Goal: Task Accomplishment & Management: Manage account settings

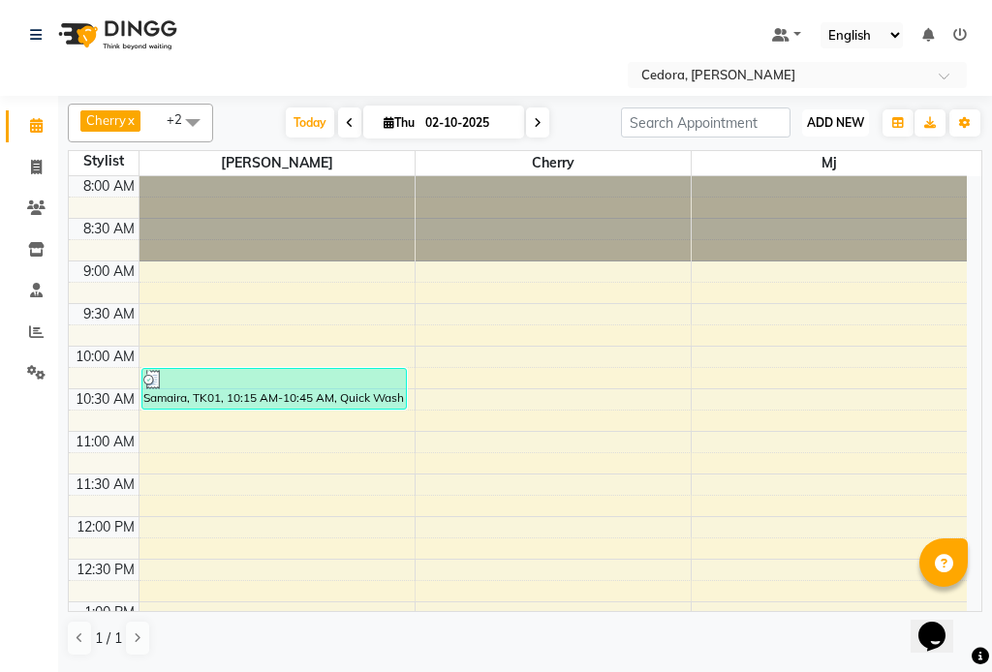
click at [832, 115] on span "ADD NEW" at bounding box center [835, 122] width 57 height 15
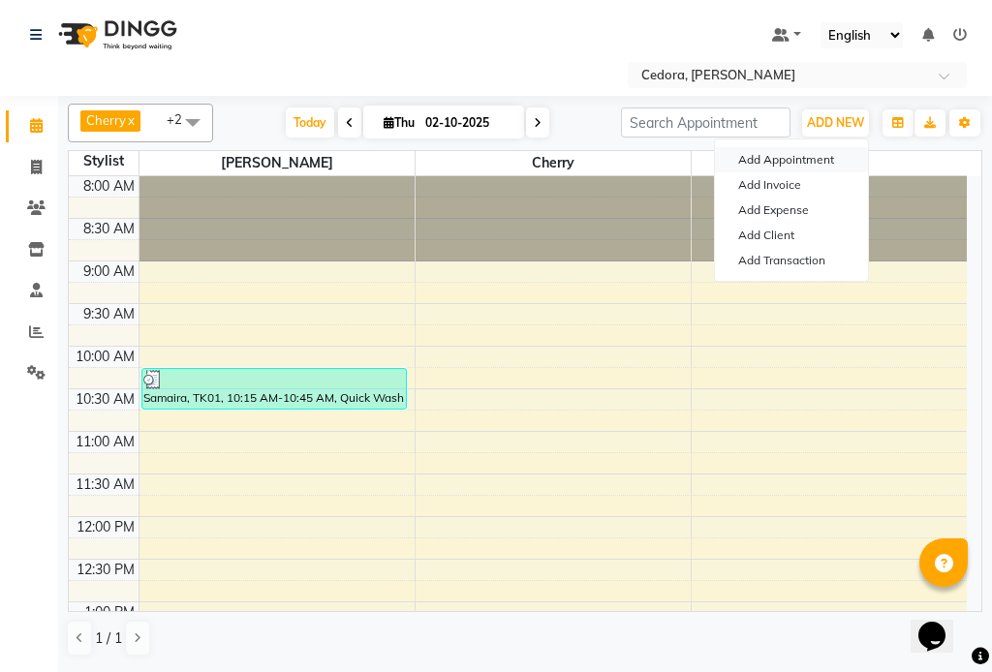
click at [745, 168] on button "Add Appointment" at bounding box center [791, 159] width 153 height 25
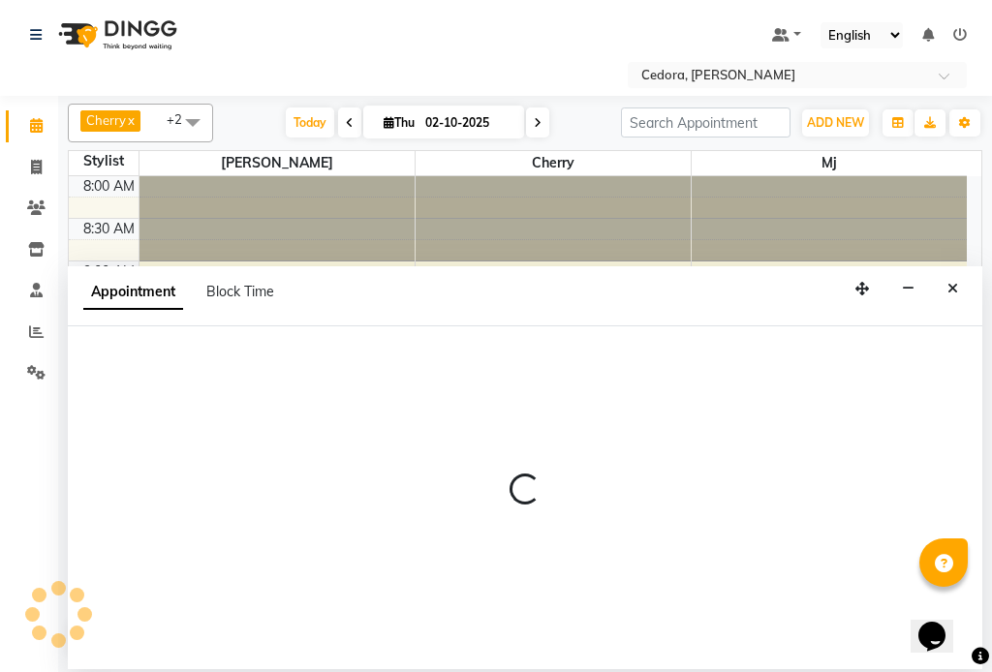
select select "tentative"
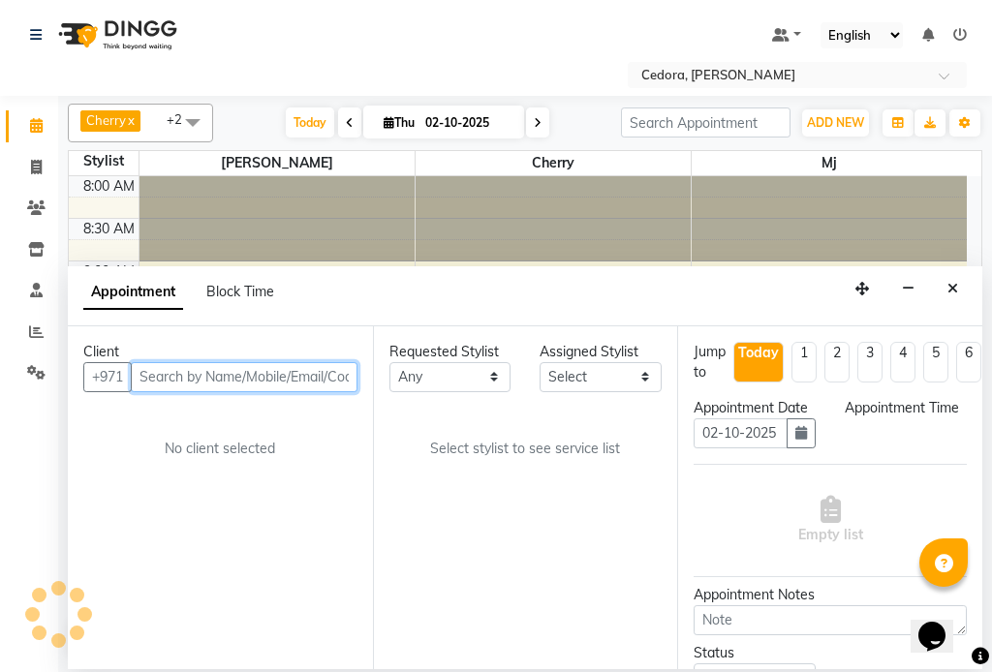
select select "540"
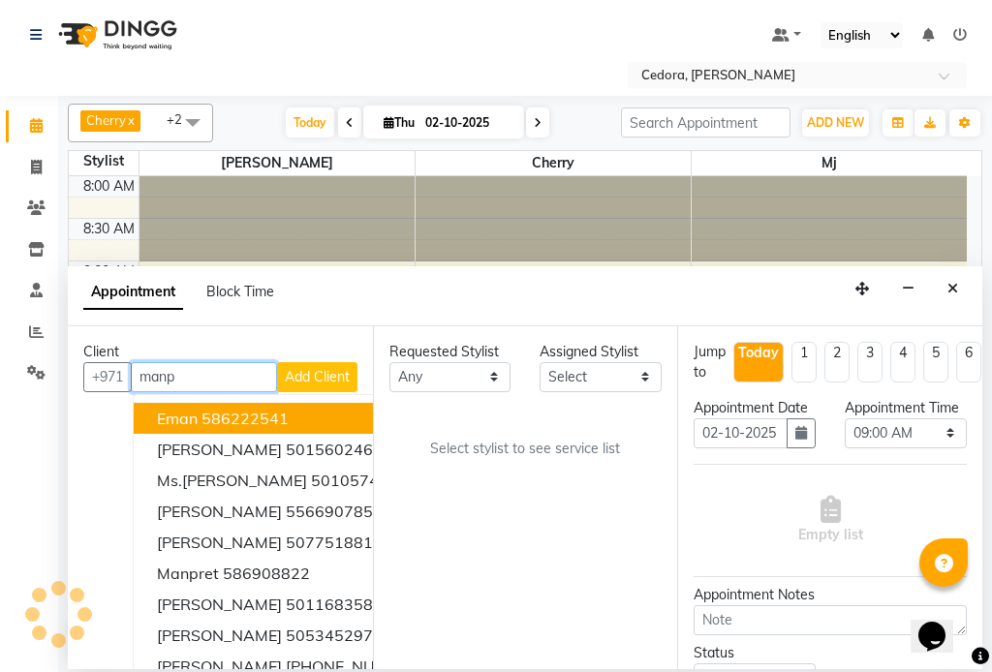
type input "manpr"
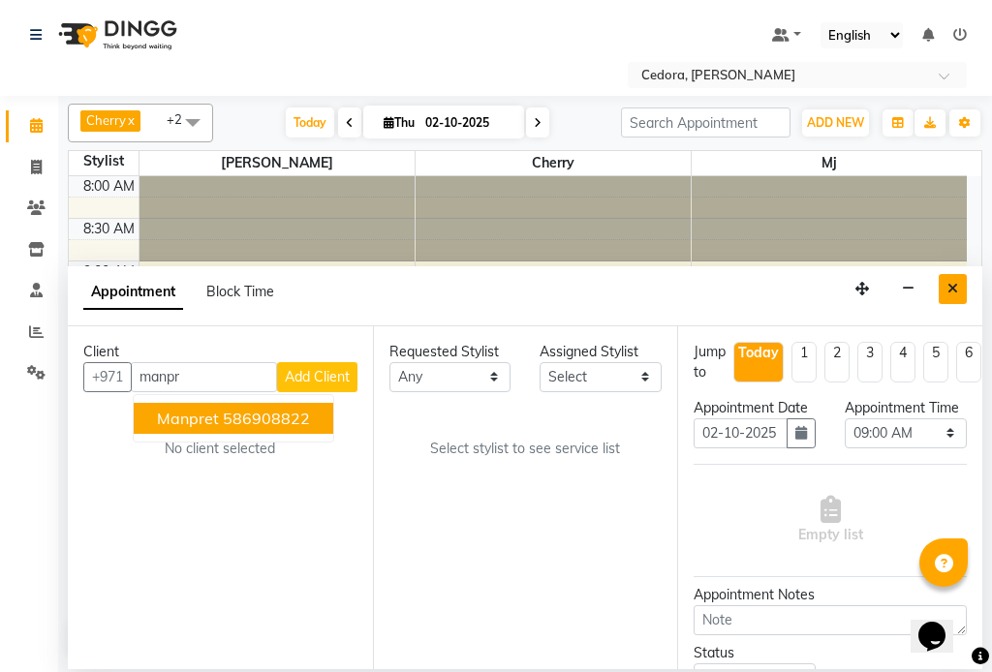
click at [953, 290] on icon "Close" at bounding box center [953, 289] width 11 height 14
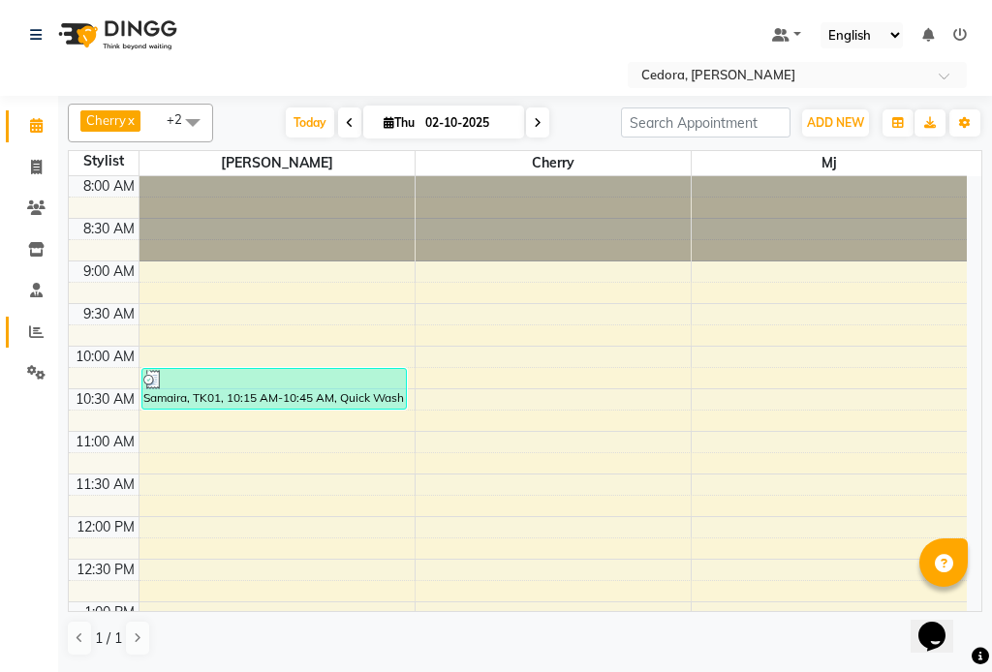
click at [38, 332] on icon at bounding box center [36, 332] width 15 height 15
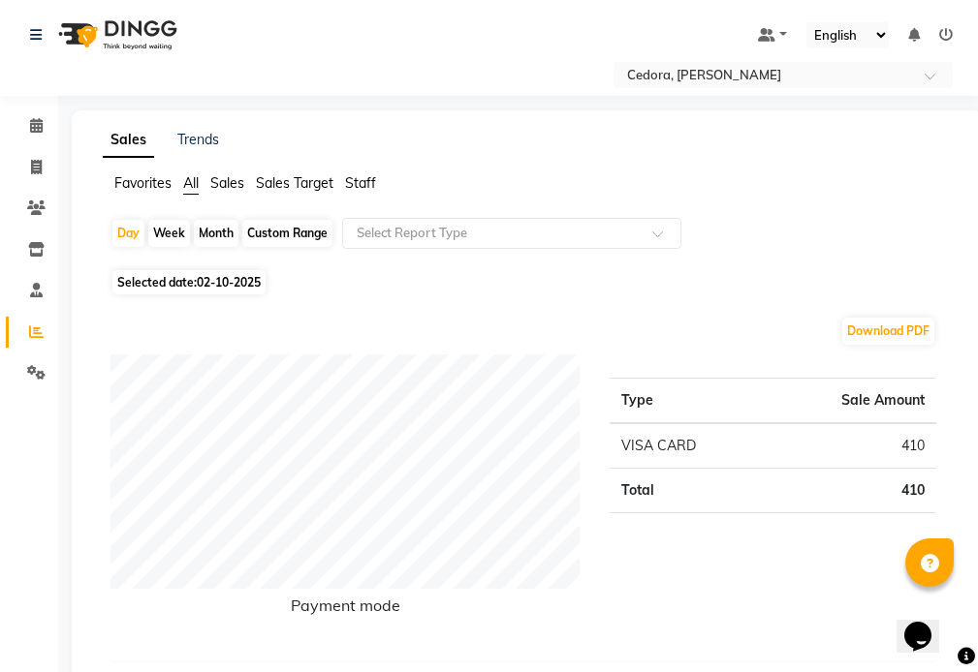
click at [216, 232] on div "Month" at bounding box center [216, 233] width 45 height 27
select select "10"
select select "2025"
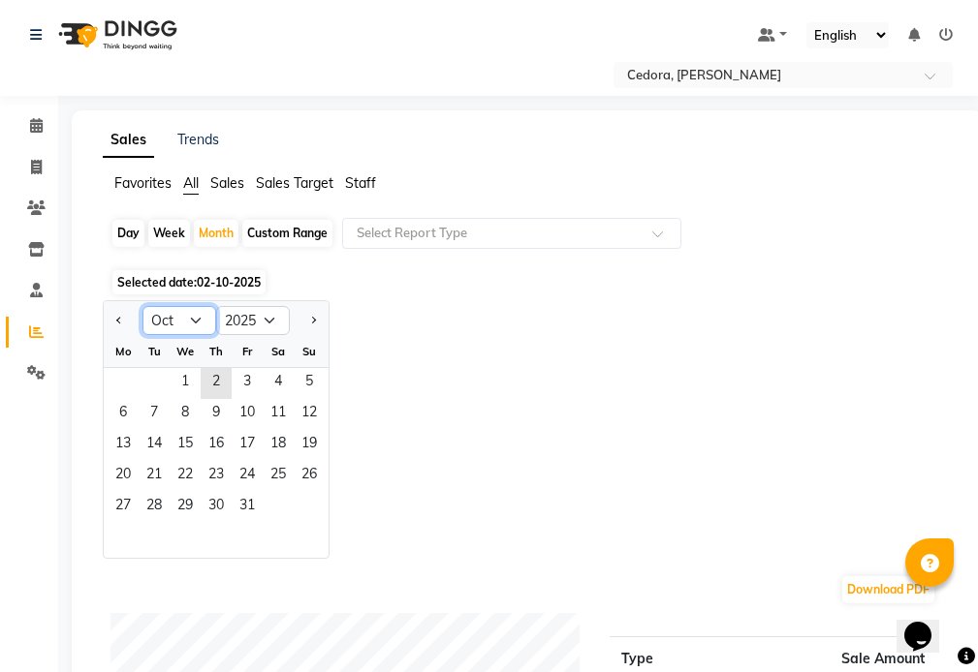
click at [190, 310] on select "Jan Feb Mar Apr May Jun [DATE] Aug Sep Oct Nov Dec" at bounding box center [179, 320] width 74 height 29
select select "9"
click at [142, 306] on select "Jan Feb Mar Apr May Jun [DATE] Aug Sep Oct Nov Dec" at bounding box center [179, 320] width 74 height 29
click at [123, 380] on span "1" at bounding box center [123, 383] width 31 height 31
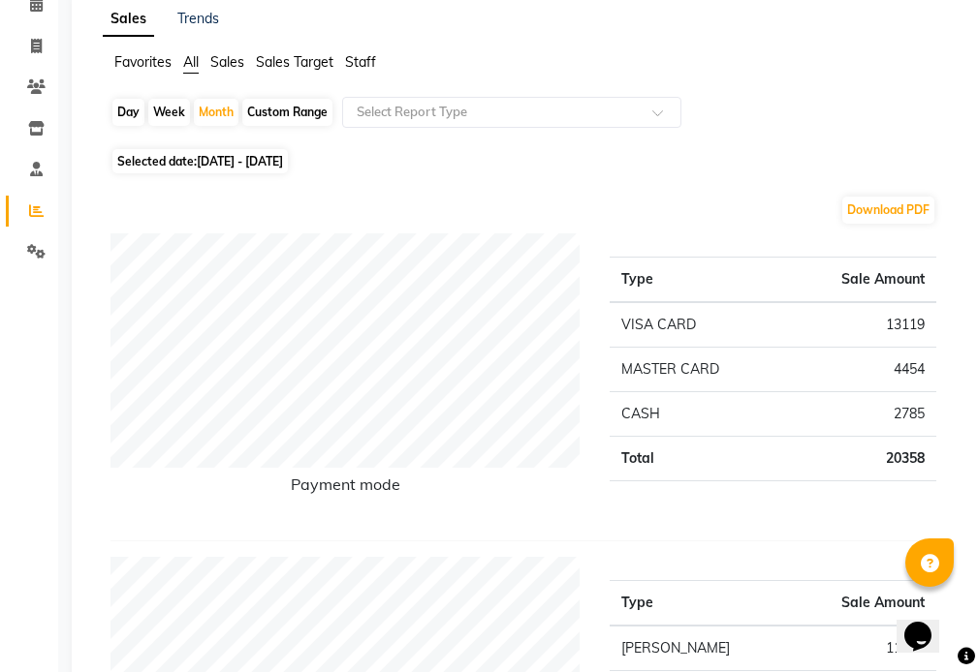
scroll to position [125, 0]
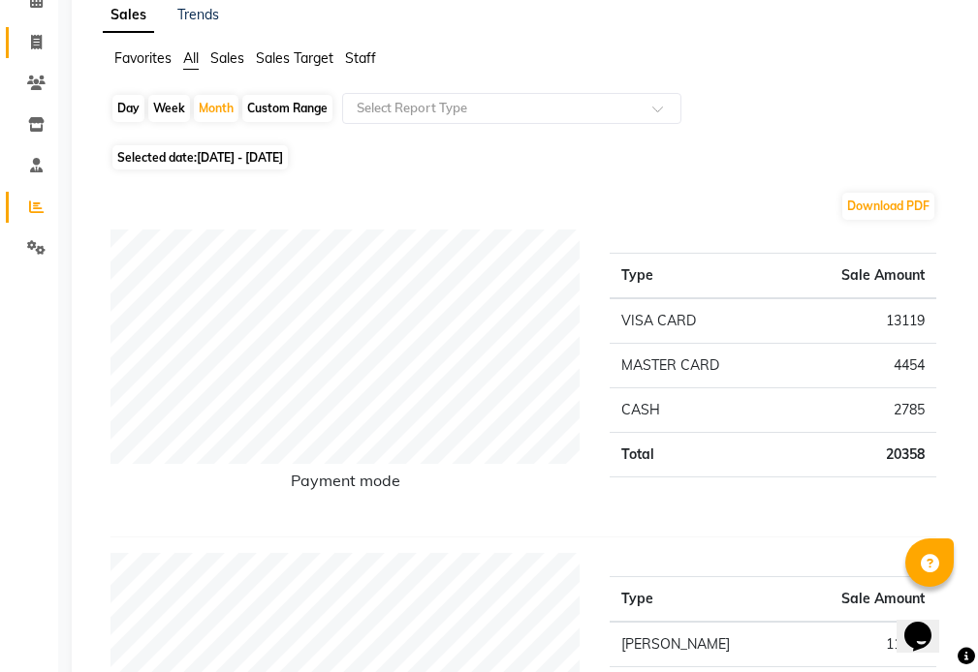
click at [24, 45] on span at bounding box center [36, 43] width 34 height 22
select select "service"
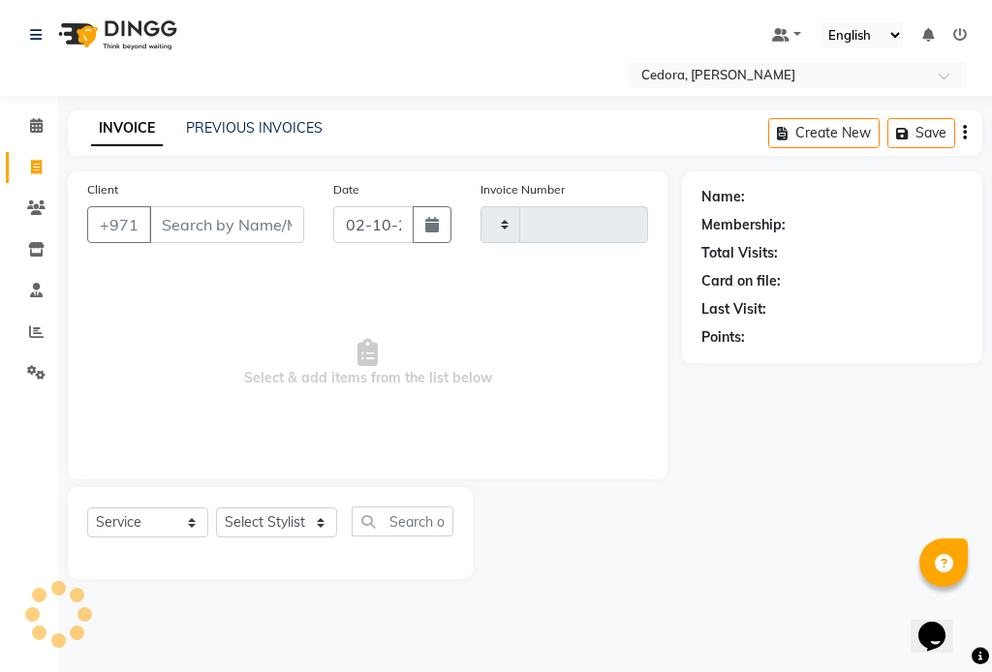
type input "0796"
select select "5144"
click at [20, 116] on span at bounding box center [36, 126] width 34 height 22
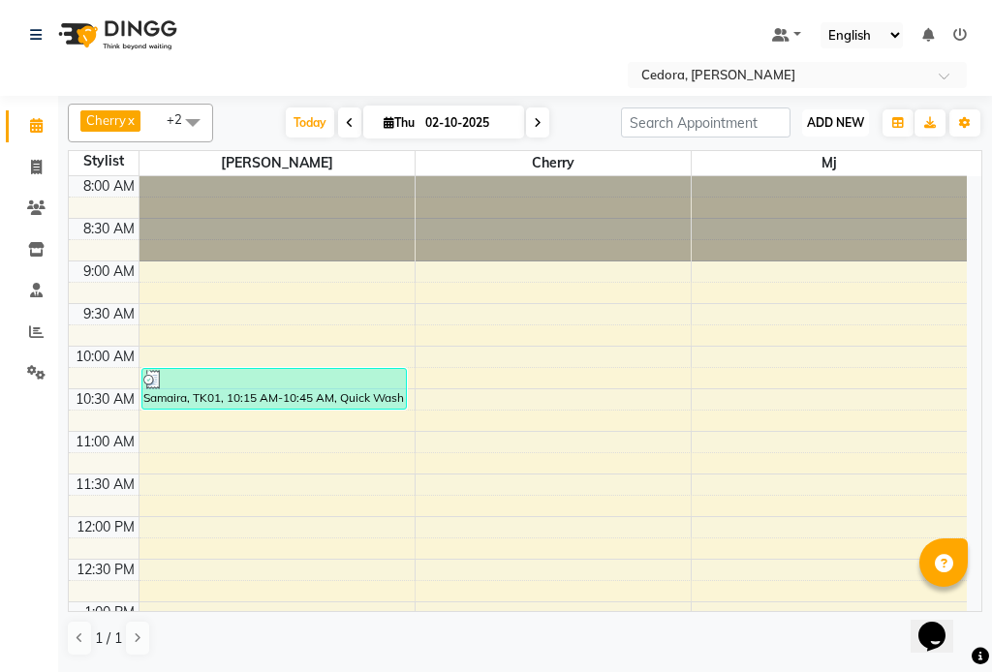
click at [835, 111] on button "ADD NEW Toggle Dropdown" at bounding box center [835, 122] width 67 height 27
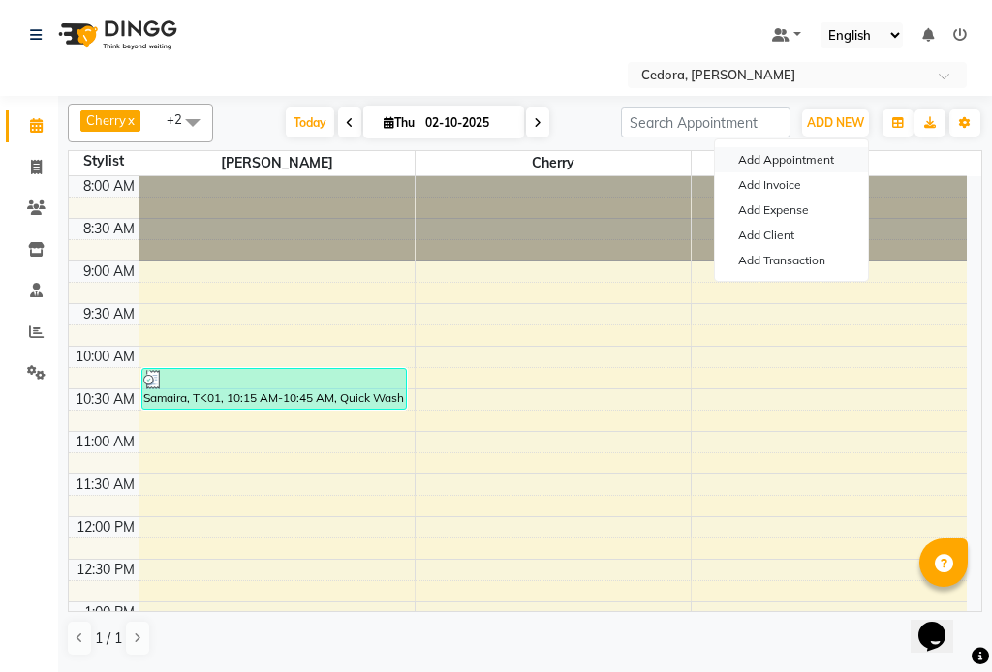
click at [809, 155] on button "Add Appointment" at bounding box center [791, 159] width 153 height 25
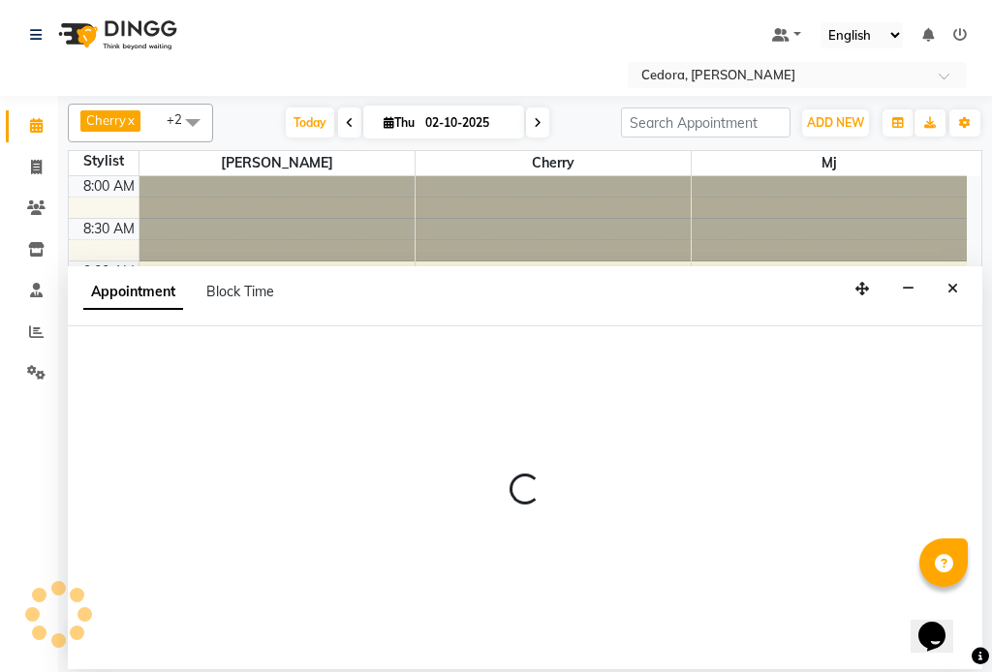
select select "tentative"
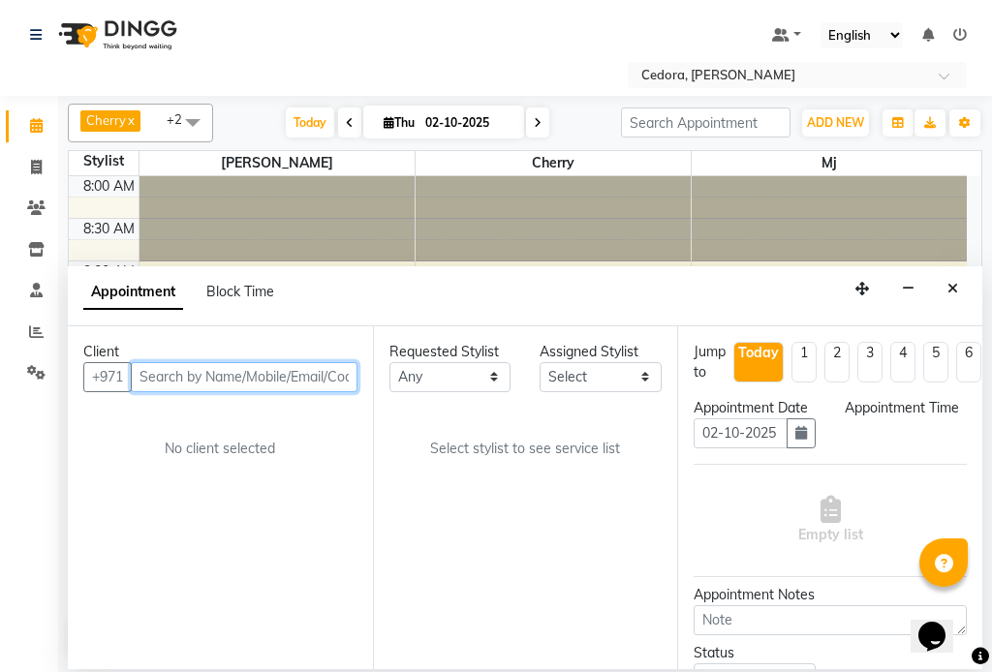
select select "540"
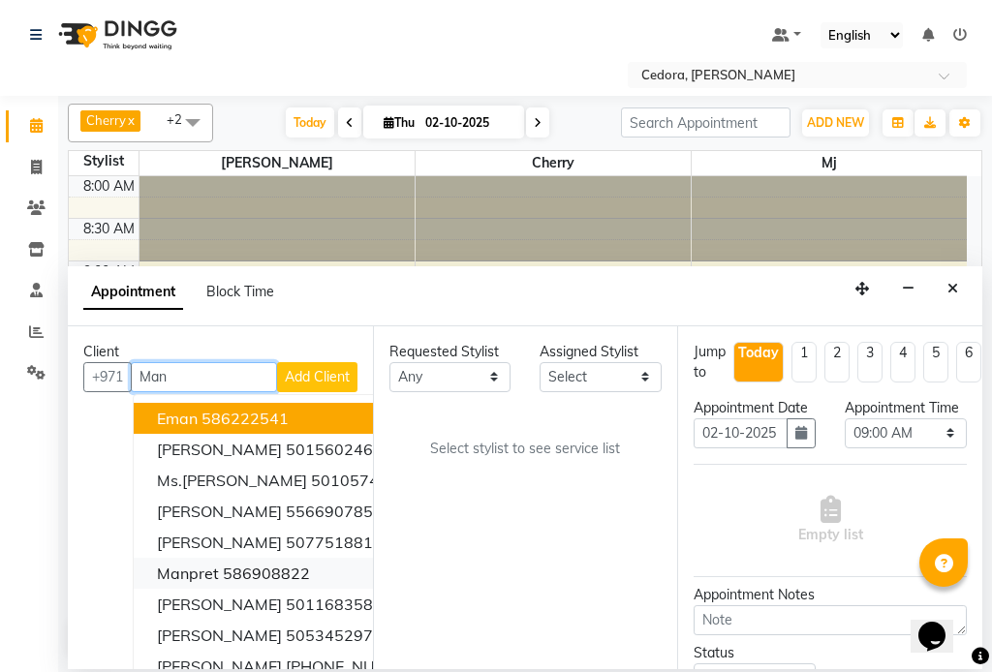
click at [162, 570] on span "Manpret" at bounding box center [188, 573] width 62 height 19
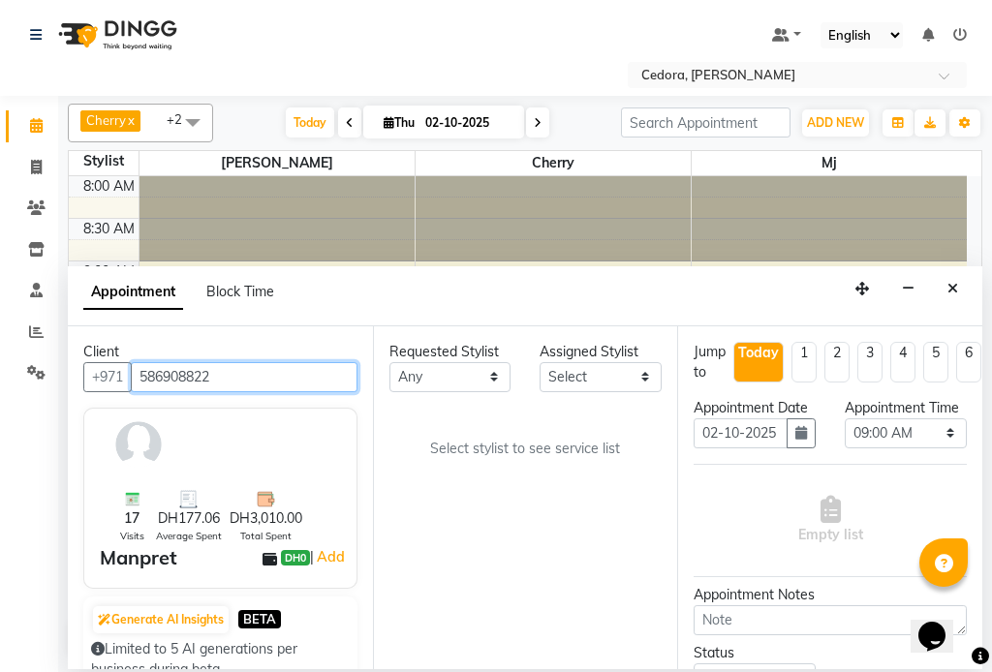
type input "586908822"
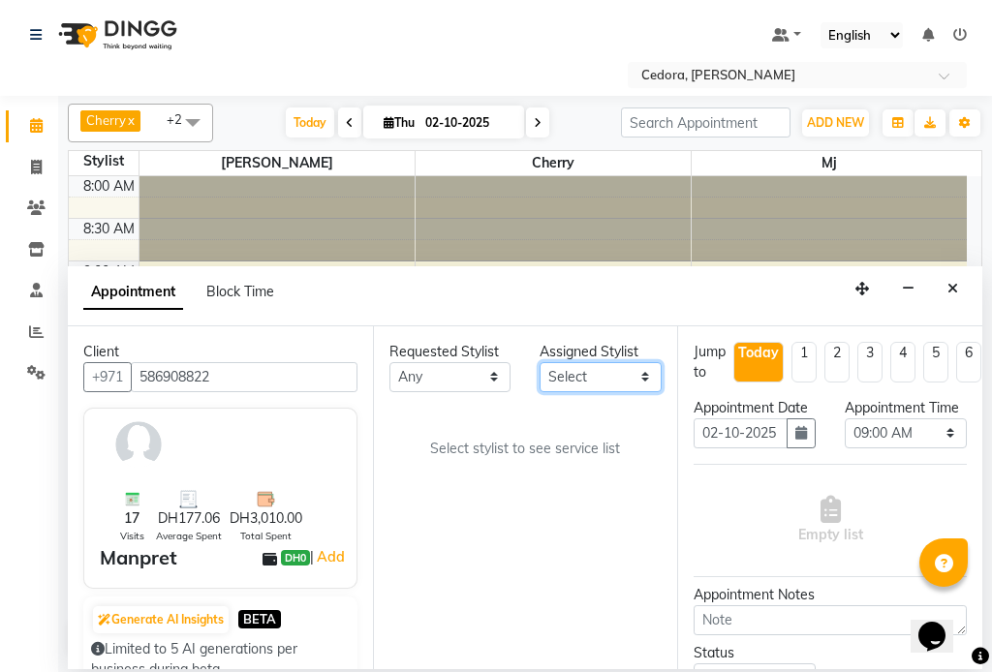
click at [628, 378] on select "Select [PERSON_NAME] [PERSON_NAME] [PERSON_NAME] [PERSON_NAME]" at bounding box center [601, 377] width 122 height 30
click at [540, 362] on select "Select [PERSON_NAME] [PERSON_NAME] [PERSON_NAME] [PERSON_NAME]" at bounding box center [601, 377] width 122 height 30
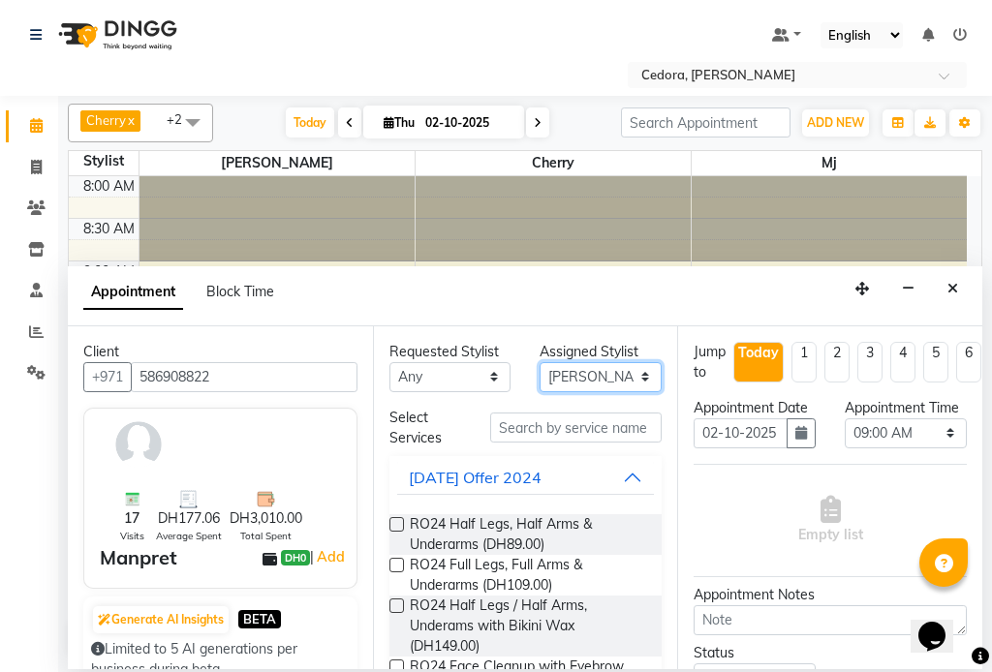
click at [627, 380] on select "Select [PERSON_NAME] [PERSON_NAME] [PERSON_NAME] [PERSON_NAME]" at bounding box center [601, 377] width 122 height 30
select select "34802"
click at [540, 362] on select "Select [PERSON_NAME] [PERSON_NAME] [PERSON_NAME] [PERSON_NAME]" at bounding box center [601, 377] width 122 height 30
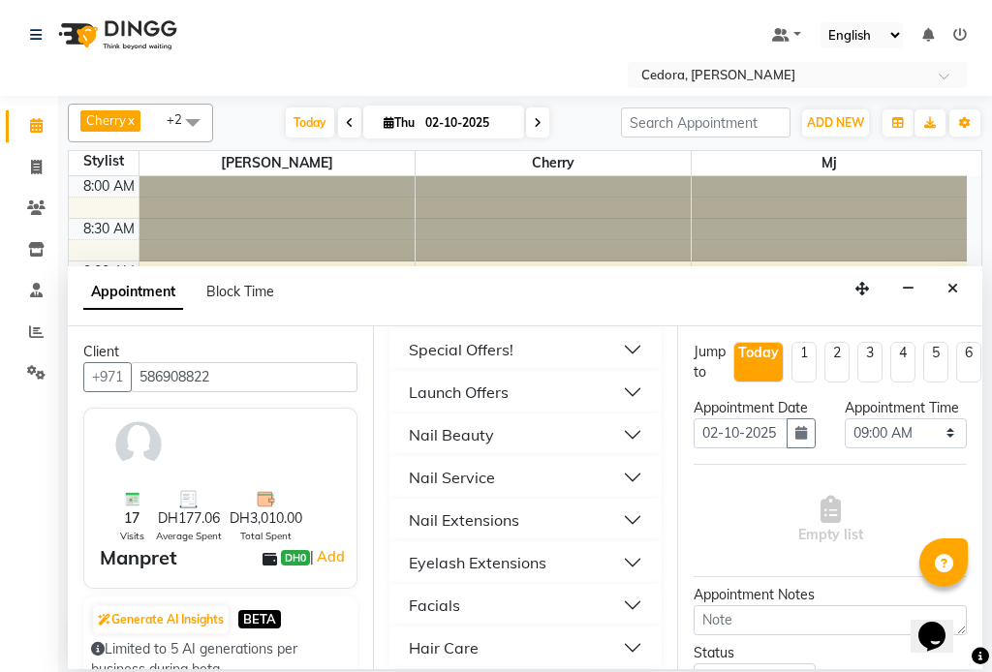
scroll to position [945, 0]
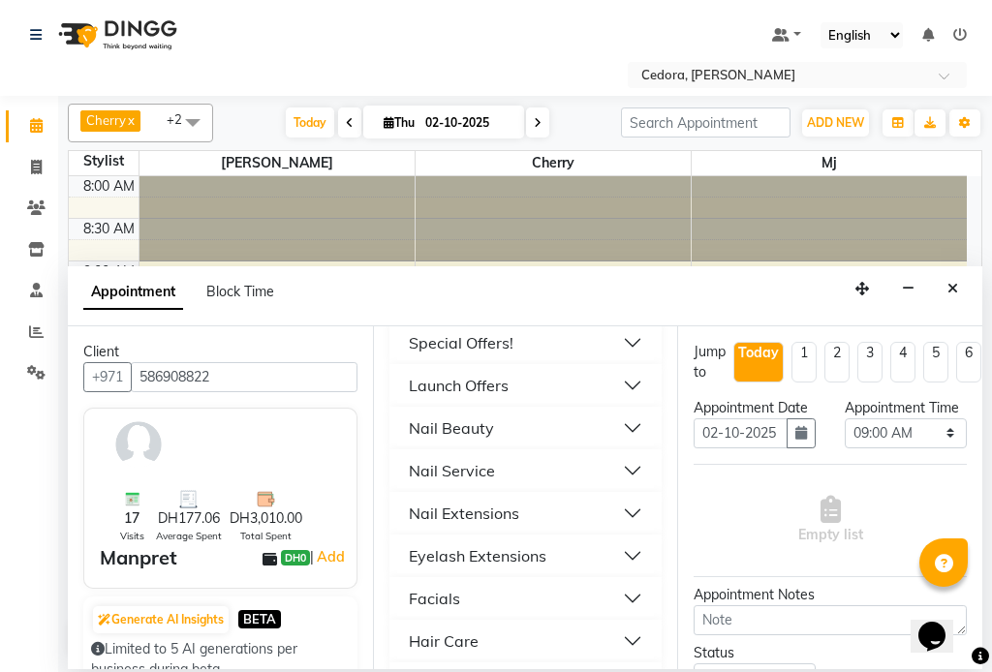
click at [427, 630] on div "Hair Care" at bounding box center [444, 641] width 70 height 23
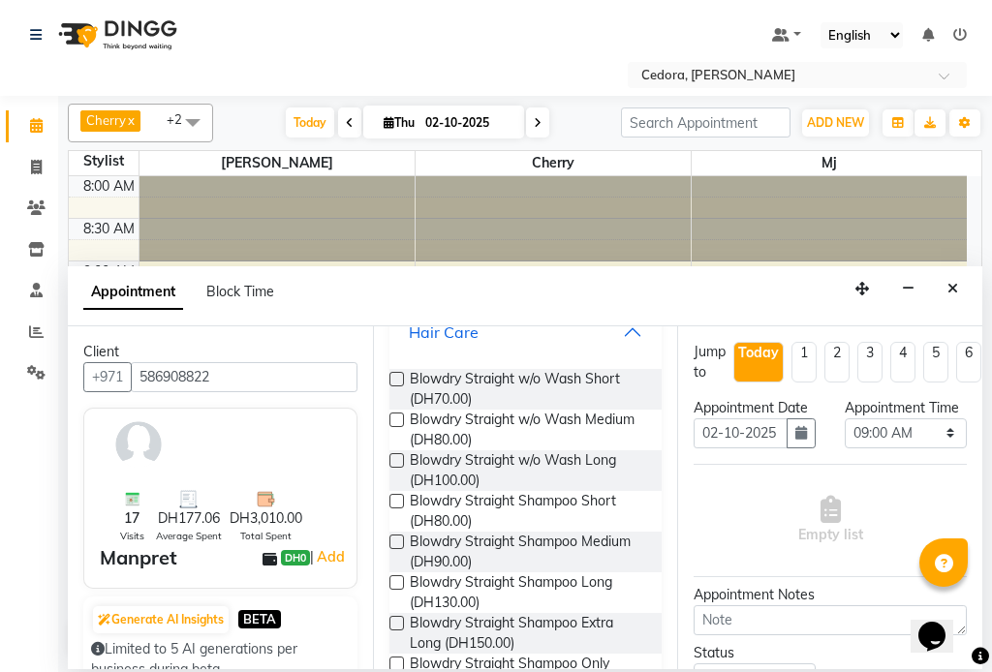
scroll to position [1257, 0]
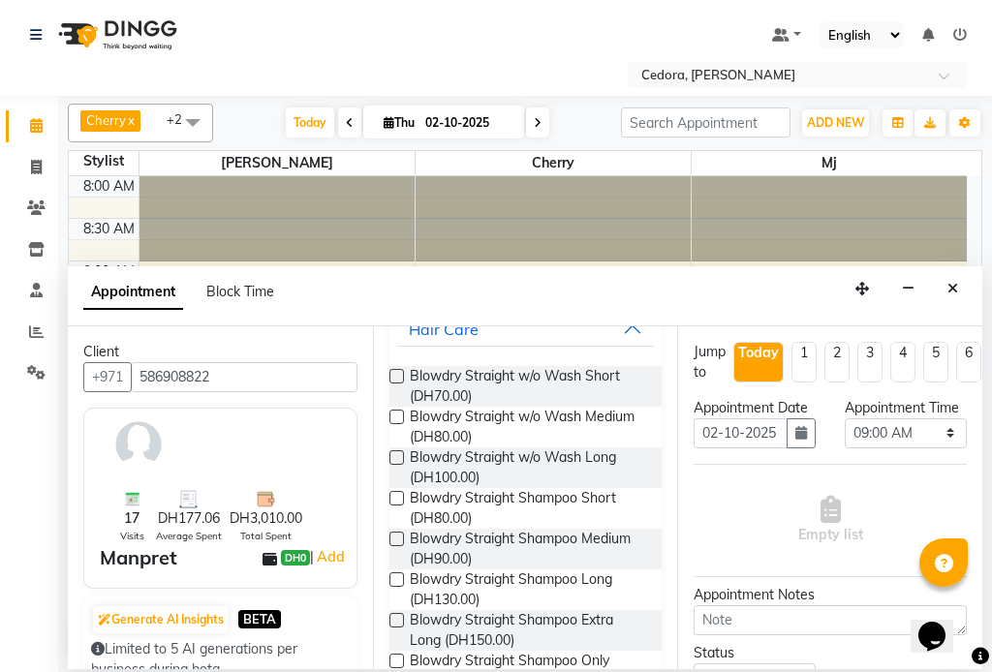
click at [399, 613] on label at bounding box center [397, 620] width 15 height 15
click at [399, 616] on input "checkbox" at bounding box center [396, 622] width 13 height 13
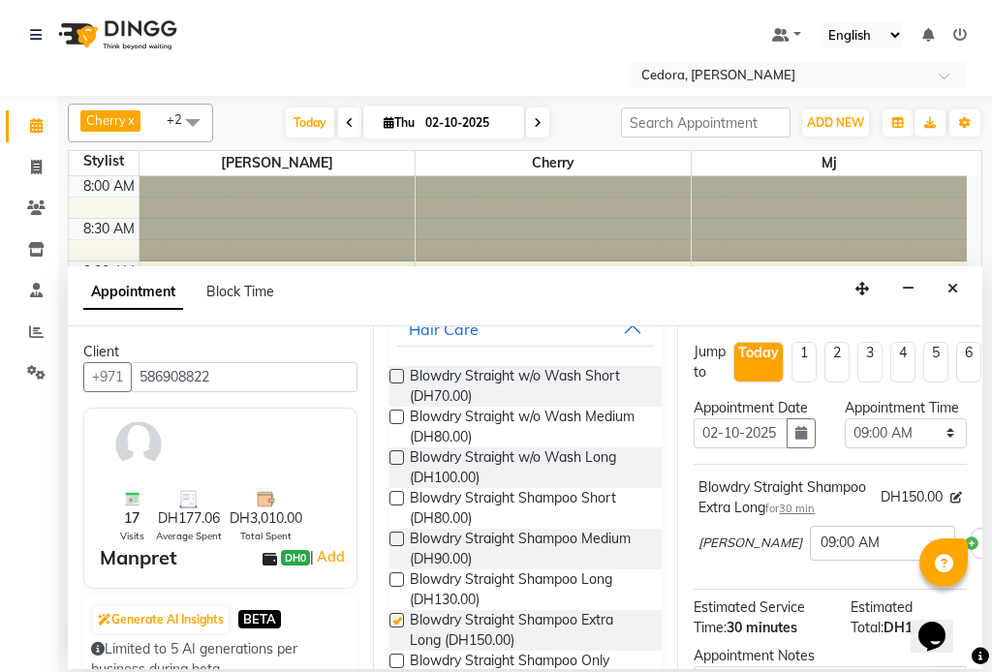
checkbox input "false"
click at [937, 449] on select "Select 09:00 AM 09:15 AM 09:30 AM 09:45 AM 10:00 AM 10:15 AM 10:30 AM 10:45 AM …" at bounding box center [906, 434] width 122 height 30
select select "1080"
click at [845, 438] on select "Select 09:00 AM 09:15 AM 09:30 AM 09:45 AM 10:00 AM 10:15 AM 10:30 AM 10:45 AM …" at bounding box center [906, 434] width 122 height 30
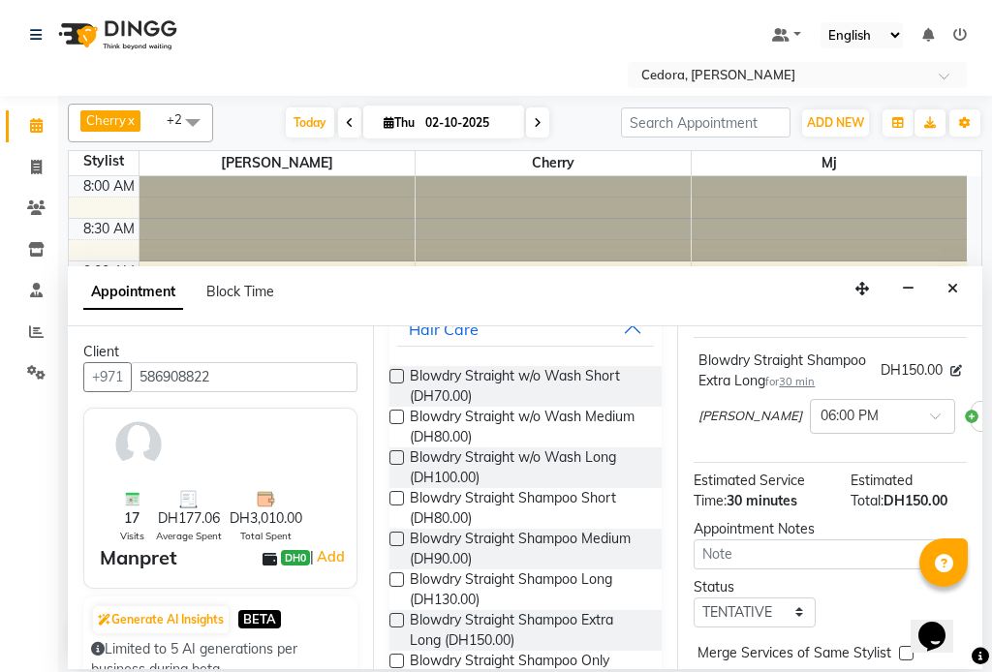
scroll to position [299, 0]
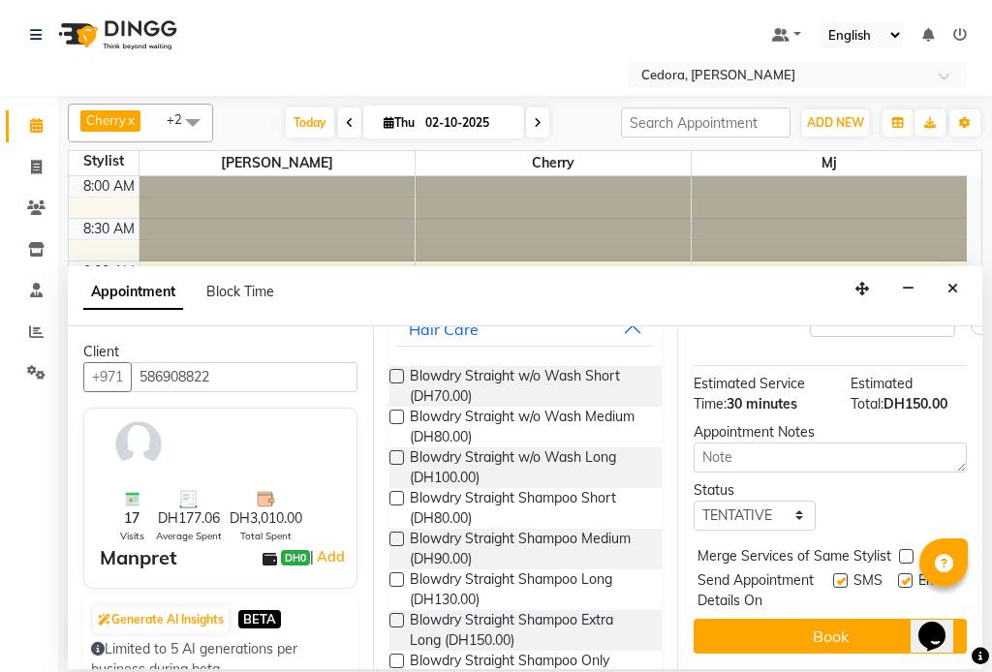
click at [902, 549] on label at bounding box center [906, 556] width 15 height 15
click at [902, 552] on input "checkbox" at bounding box center [905, 558] width 13 height 13
checkbox input "true"
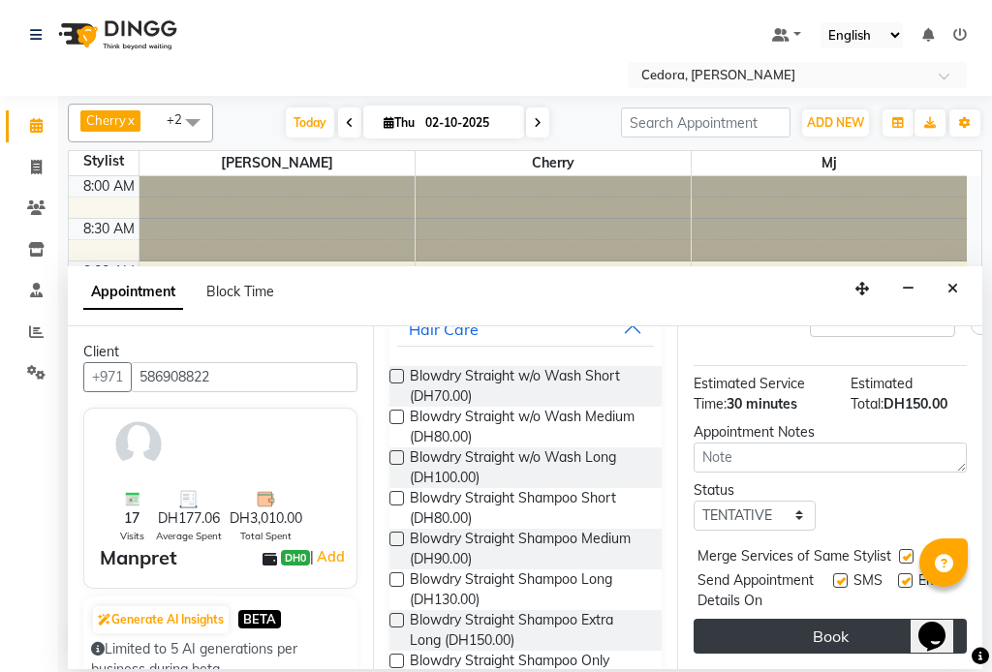
click at [890, 619] on button "Book" at bounding box center [830, 636] width 273 height 35
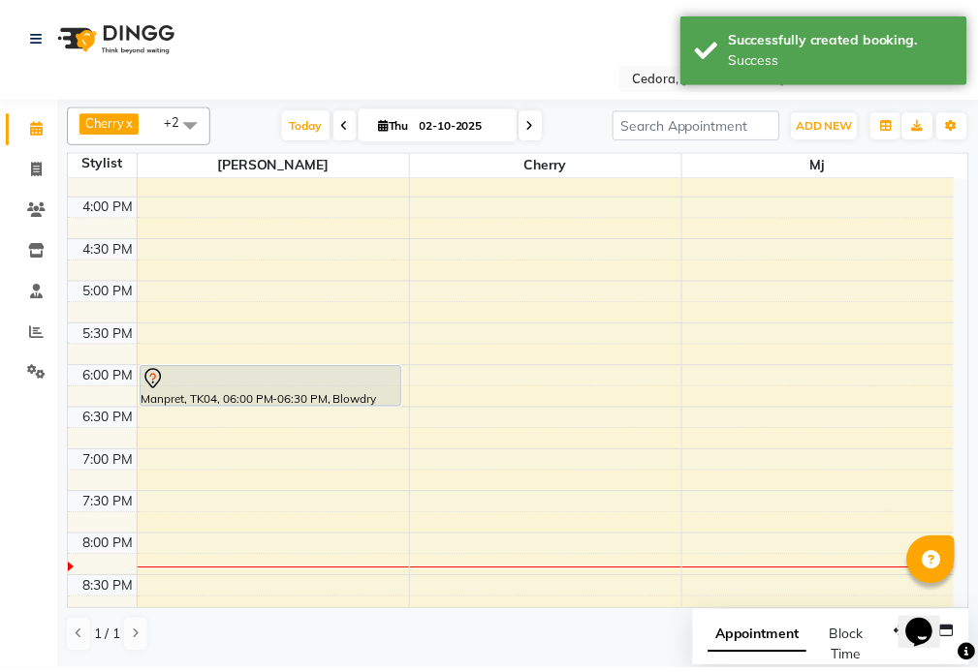
scroll to position [746, 0]
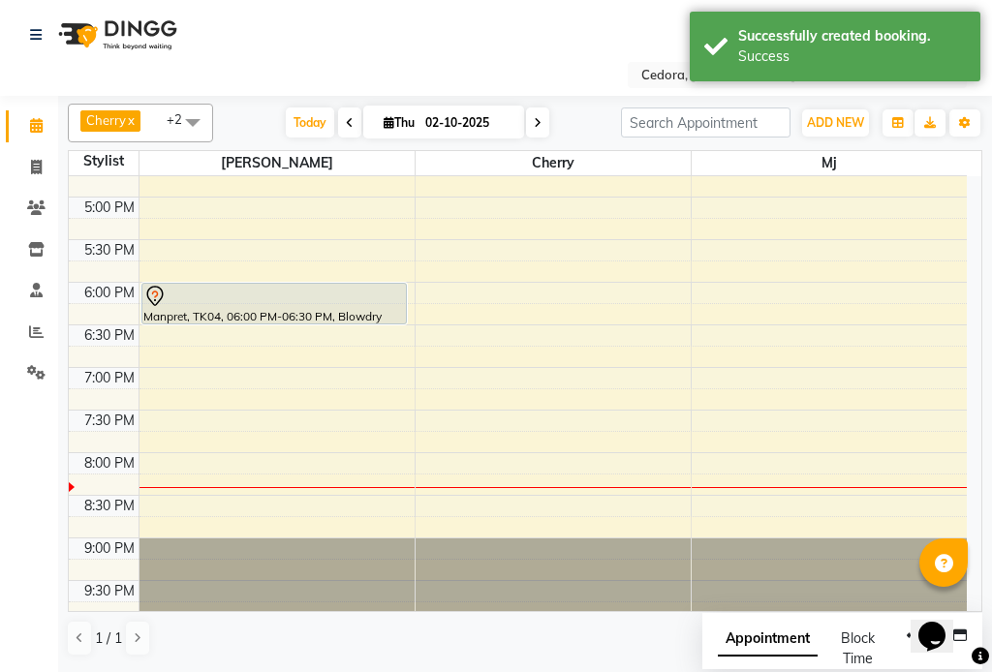
click at [360, 311] on div "Manpret, TK04, 06:00 PM-06:30 PM, Blowdry Straight Shampoo Extra Long" at bounding box center [274, 304] width 265 height 40
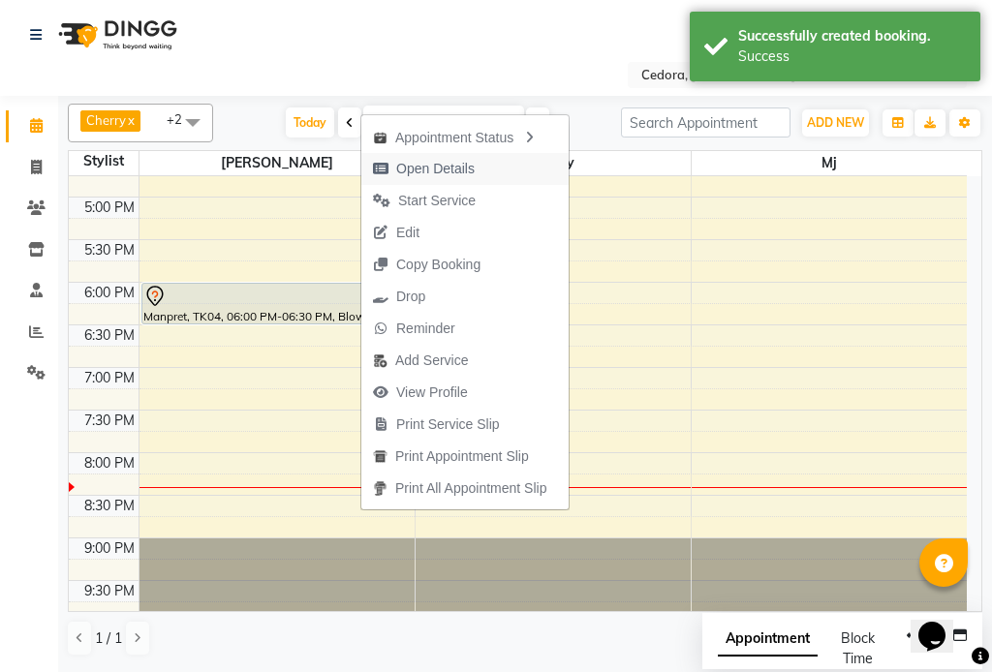
click at [409, 172] on span "Open Details" at bounding box center [435, 169] width 78 height 20
select select "7"
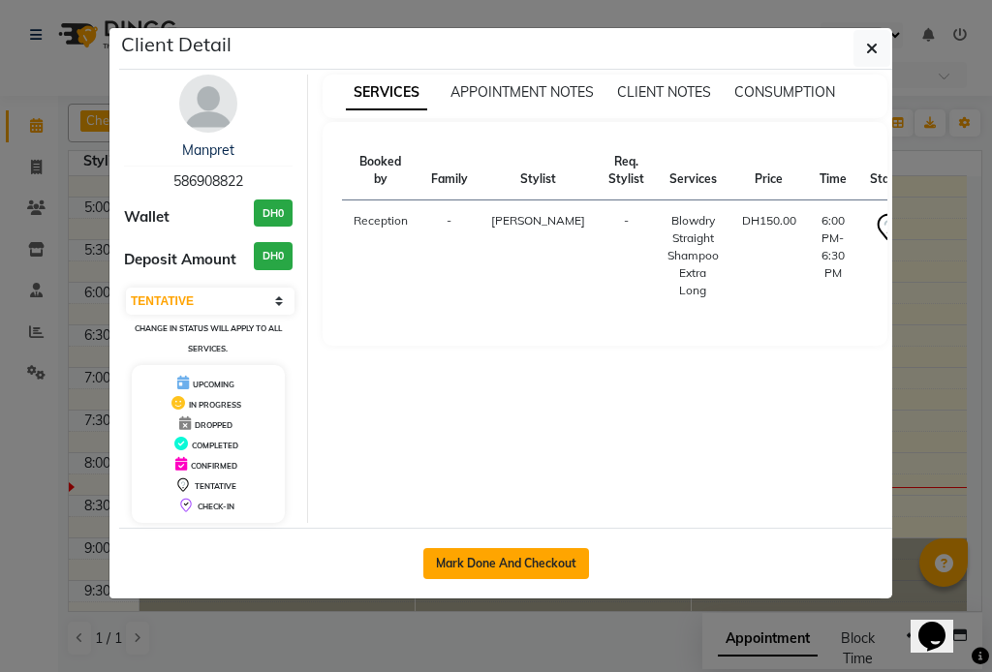
click at [502, 561] on button "Mark Done And Checkout" at bounding box center [506, 563] width 166 height 31
select select "service"
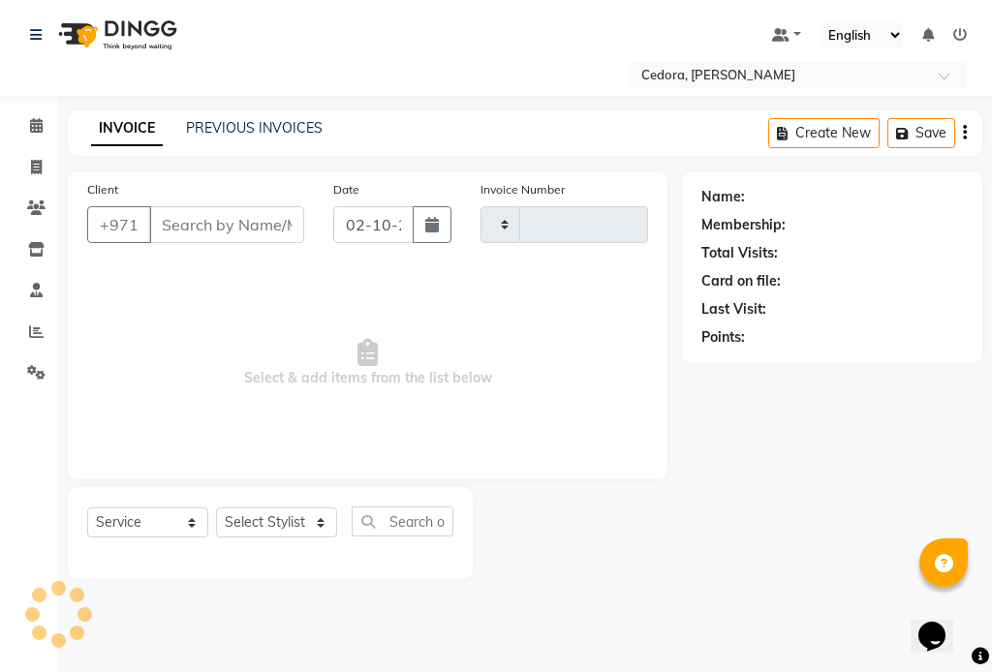
type input "0796"
select select "5144"
type input "586908822"
select select "34802"
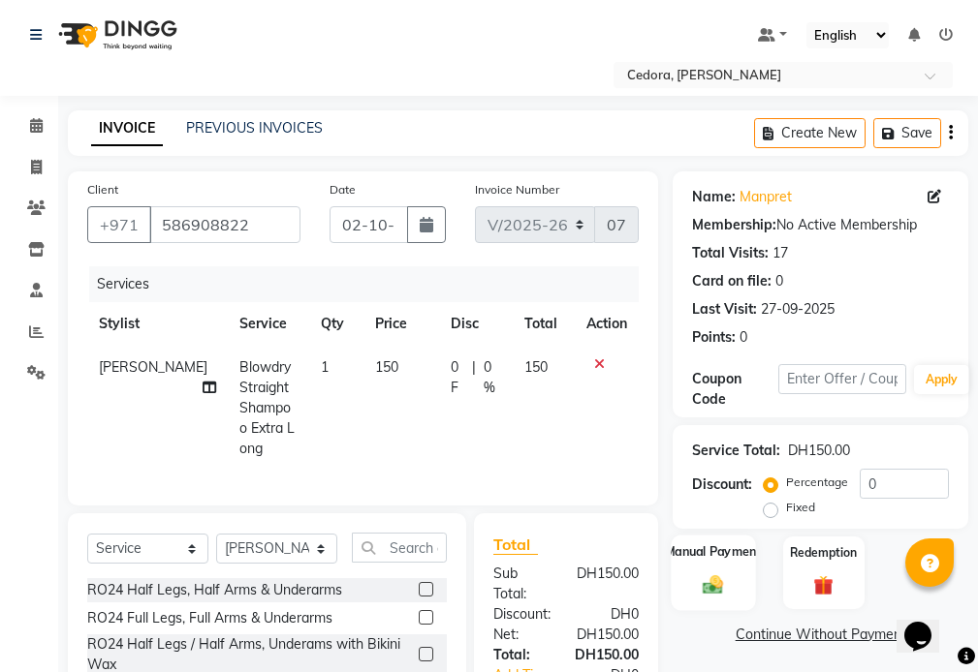
click at [691, 539] on div "Manual Payment" at bounding box center [714, 573] width 84 height 76
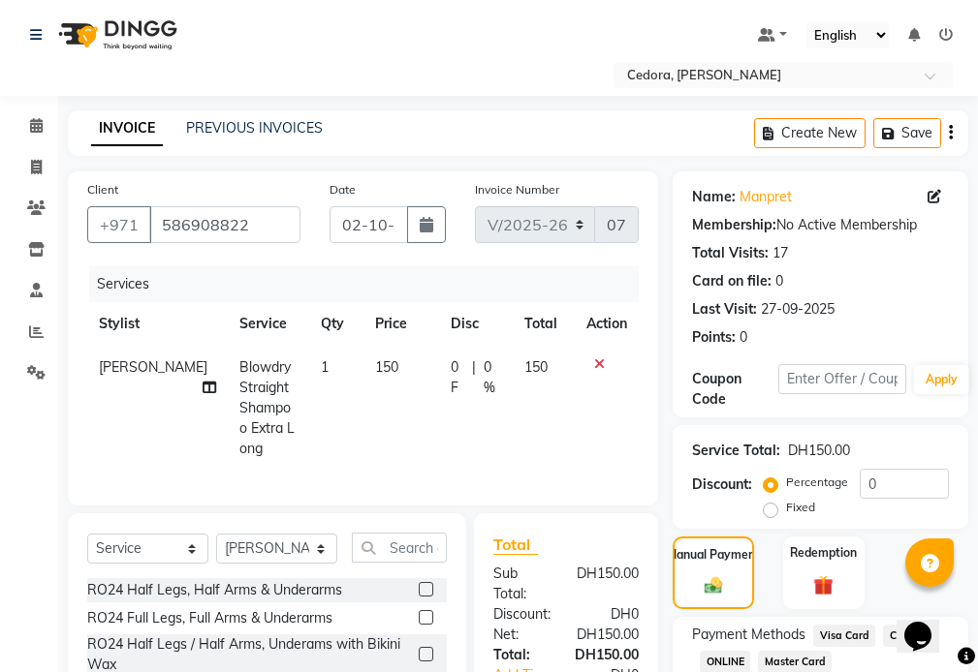
click at [840, 629] on span "Visa Card" at bounding box center [844, 636] width 62 height 22
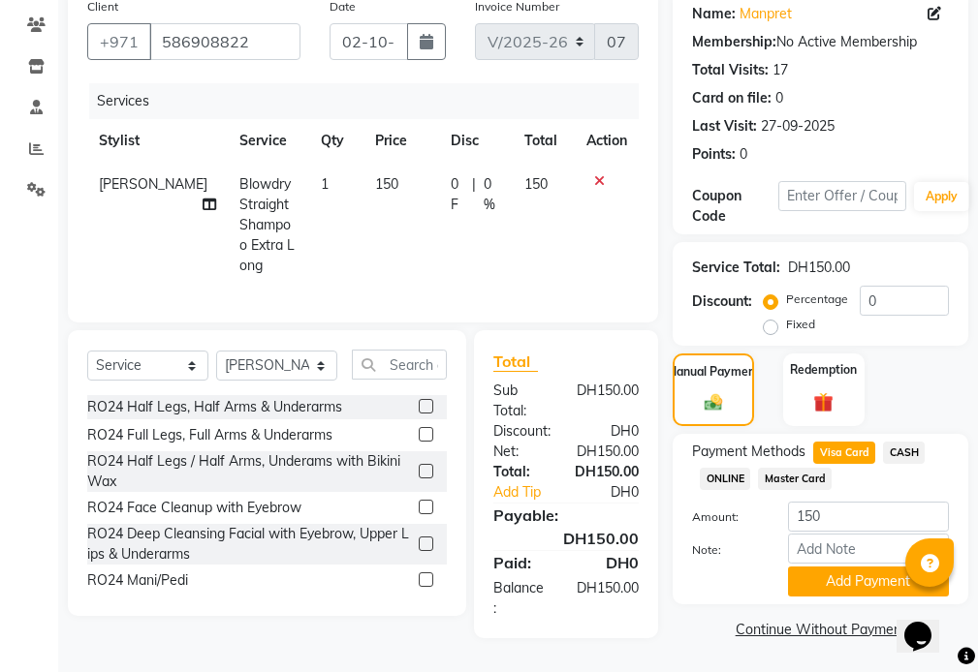
scroll to position [184, 0]
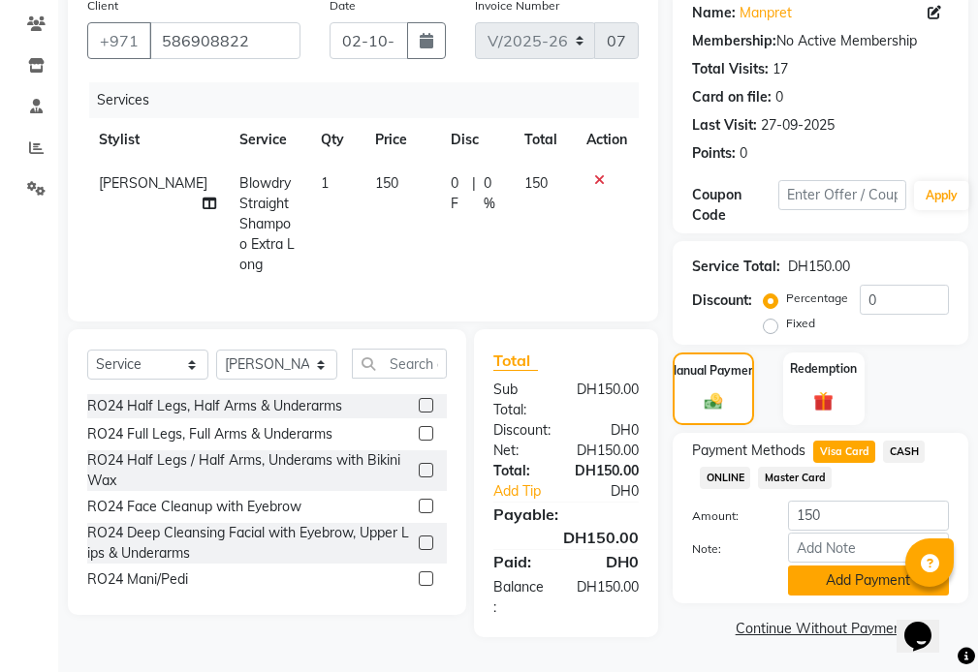
click at [865, 578] on button "Add Payment" at bounding box center [868, 581] width 161 height 30
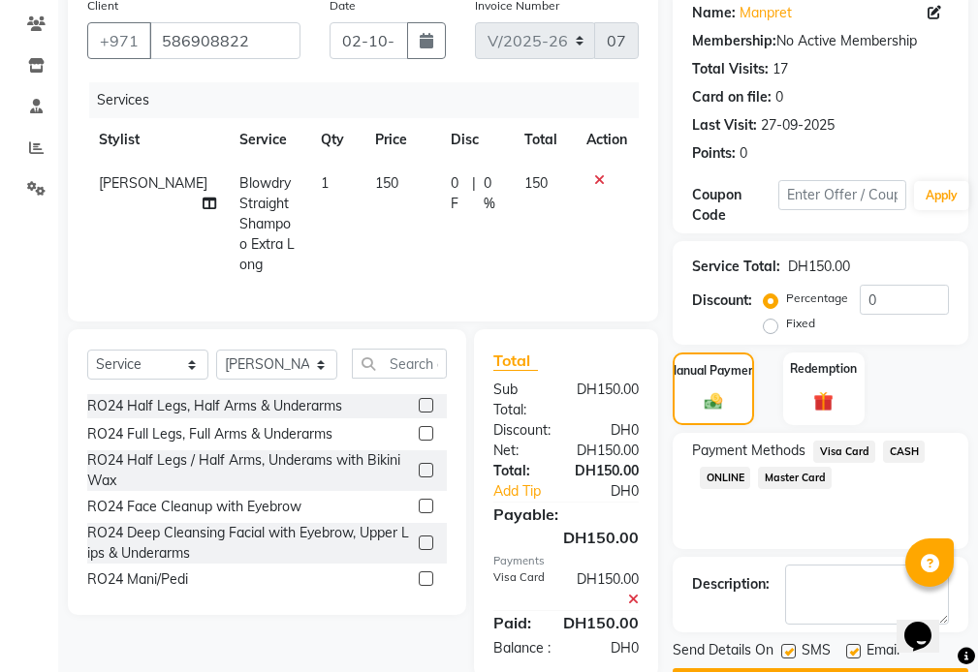
scroll to position [239, 0]
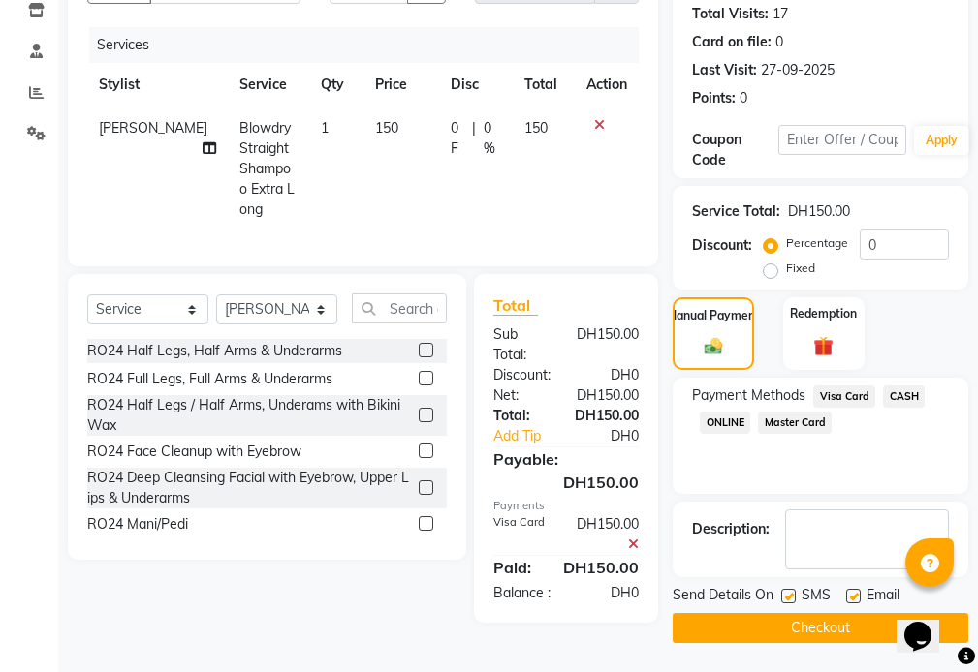
click at [859, 636] on button "Checkout" at bounding box center [820, 628] width 296 height 30
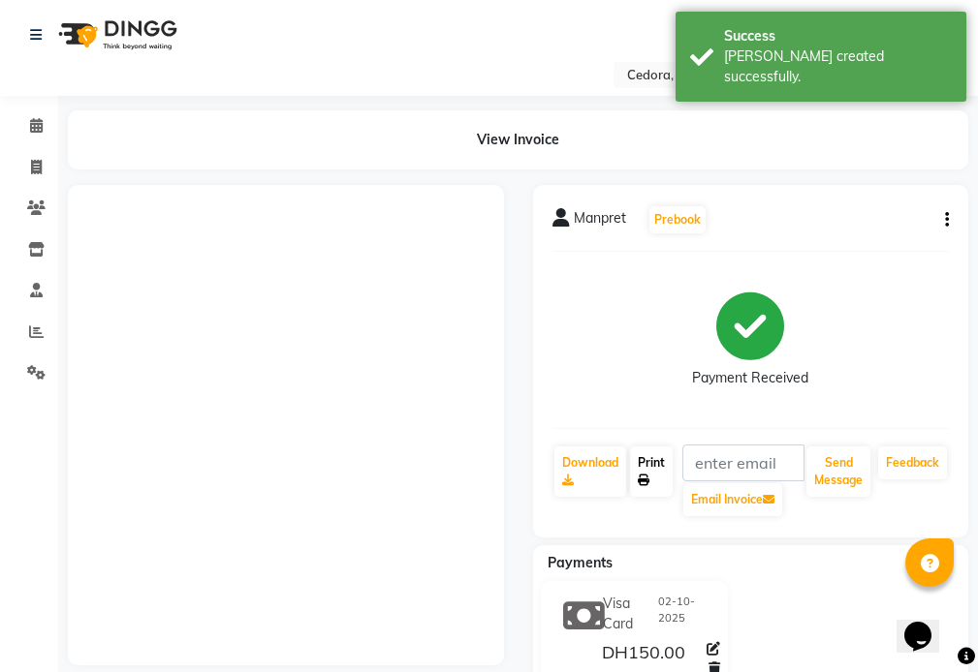
click at [646, 462] on link "Print" at bounding box center [651, 472] width 43 height 50
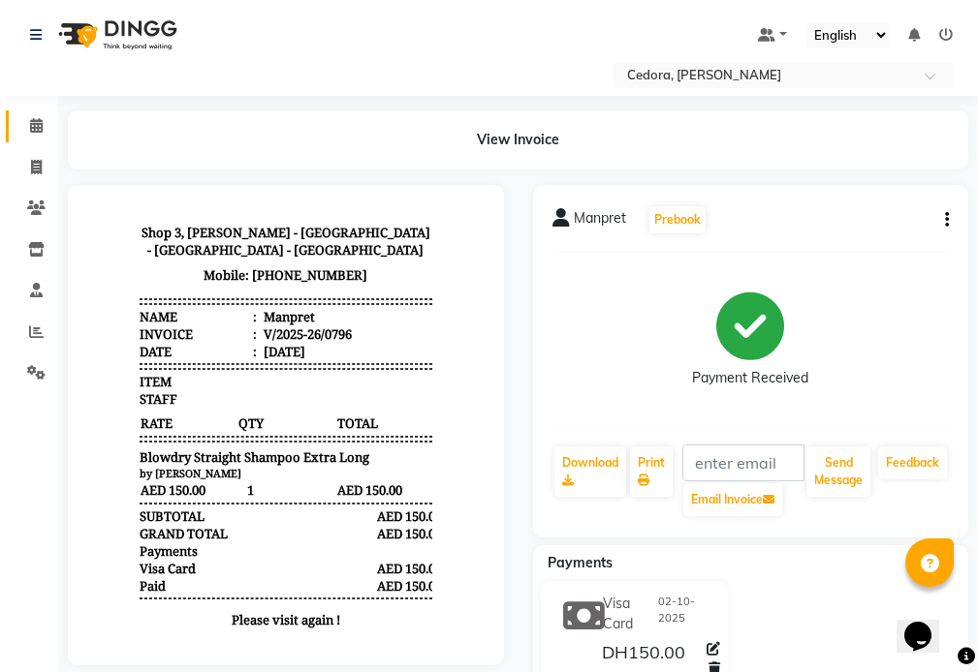
click at [36, 126] on icon at bounding box center [36, 125] width 13 height 15
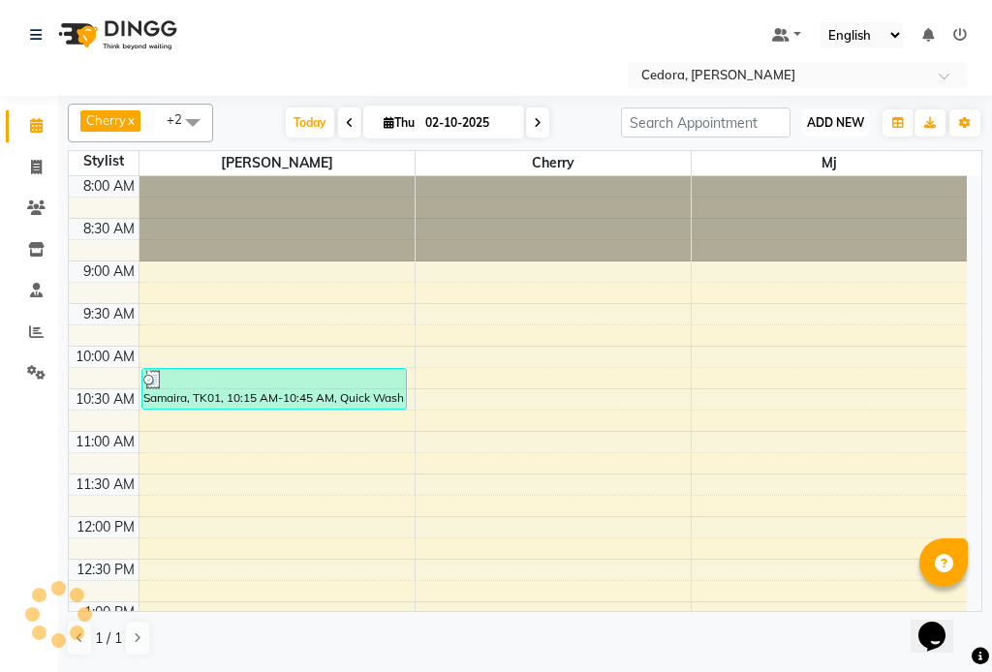
click at [826, 115] on span "ADD NEW" at bounding box center [835, 122] width 57 height 15
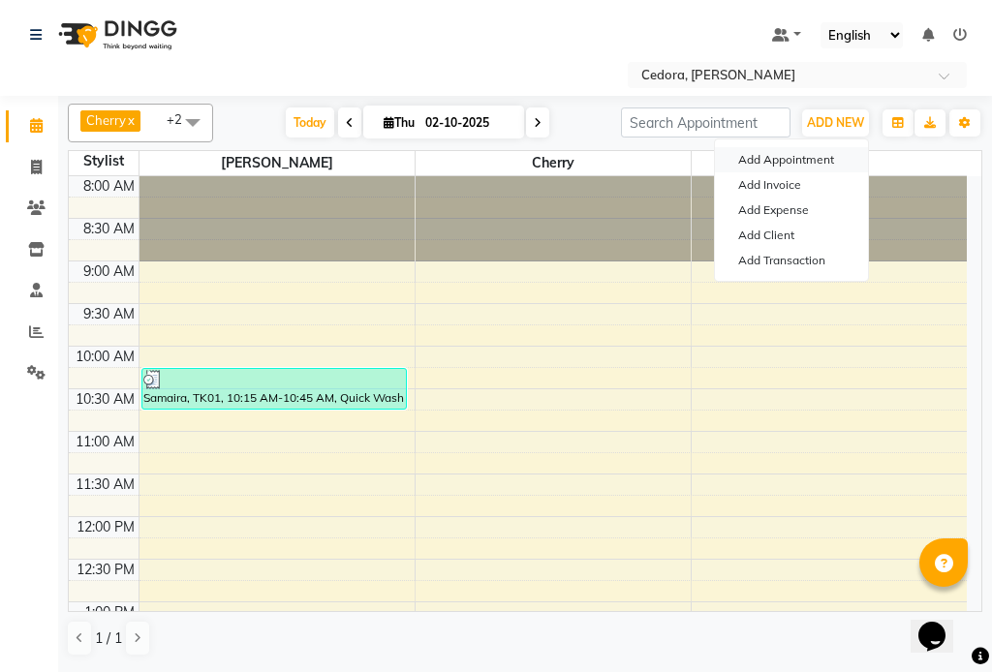
click at [742, 153] on button "Add Appointment" at bounding box center [791, 159] width 153 height 25
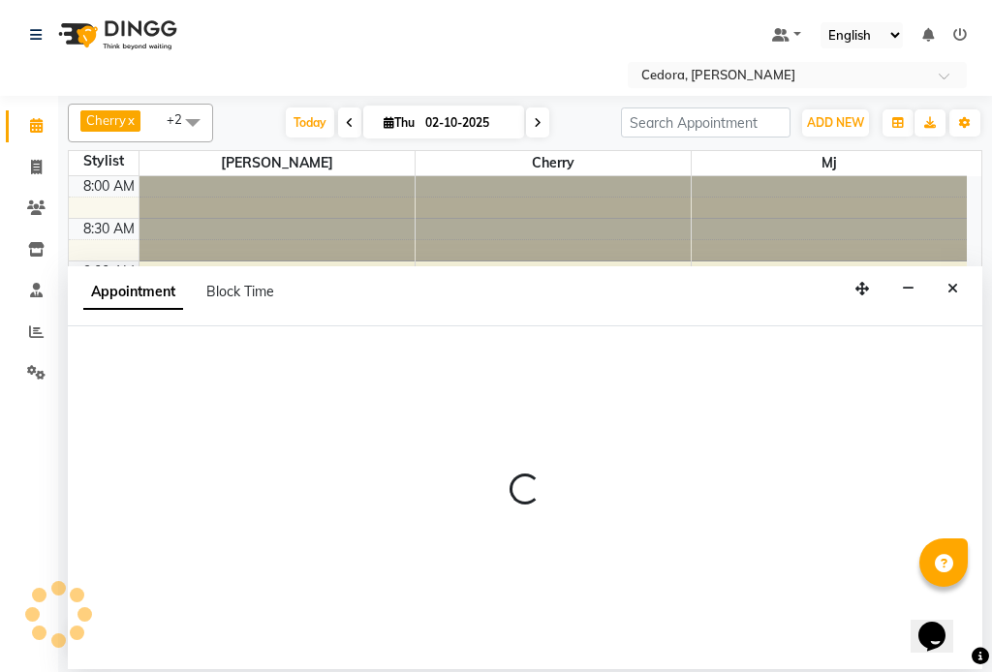
select select "540"
select select "tentative"
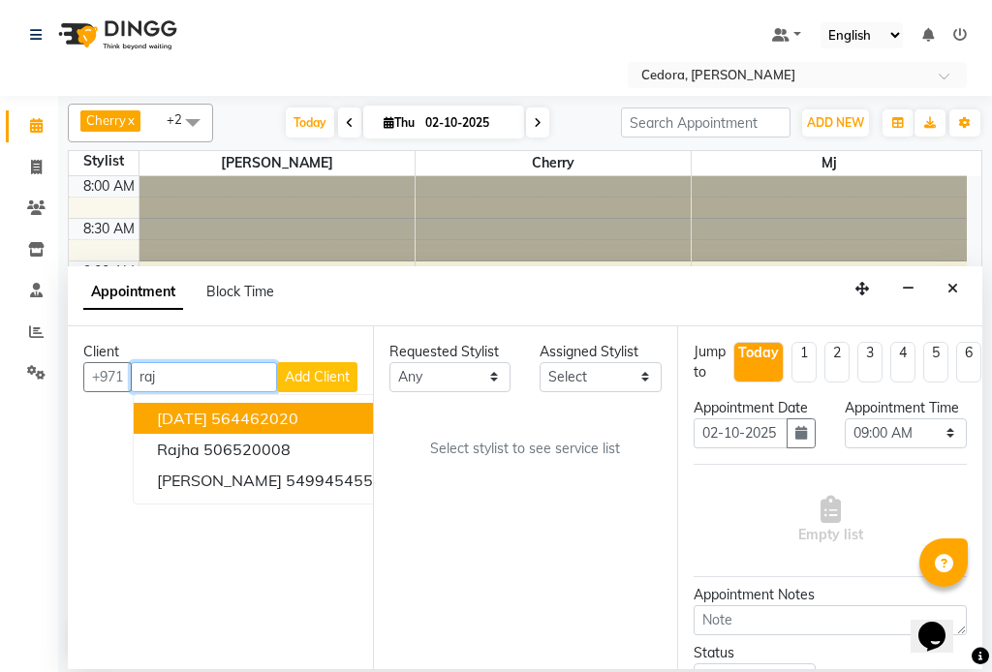
click at [141, 419] on button "[DATE] 564462020" at bounding box center [265, 418] width 263 height 31
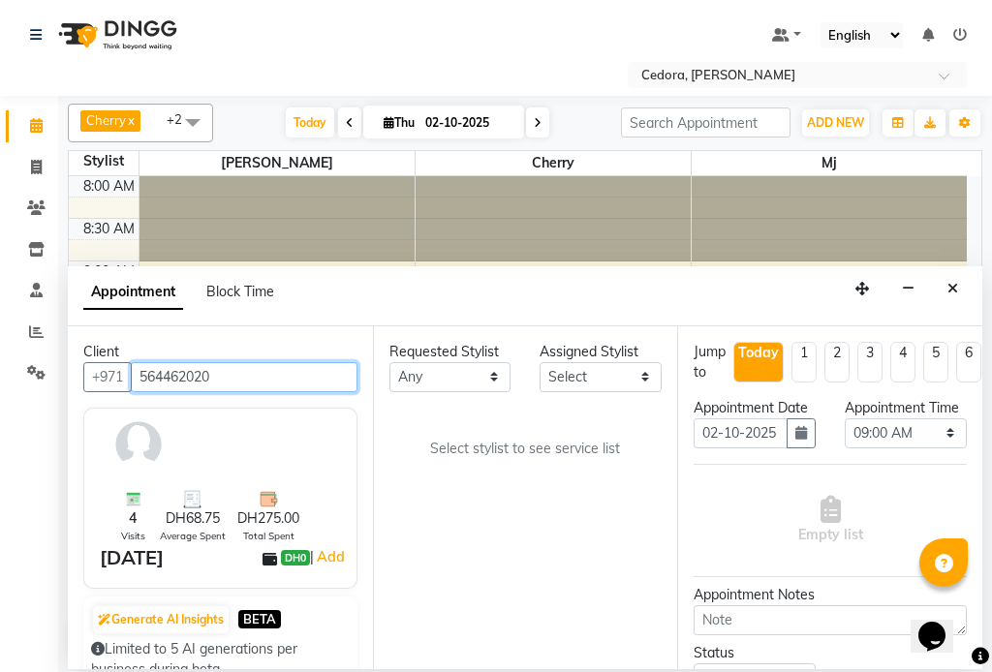
type input "564462020"
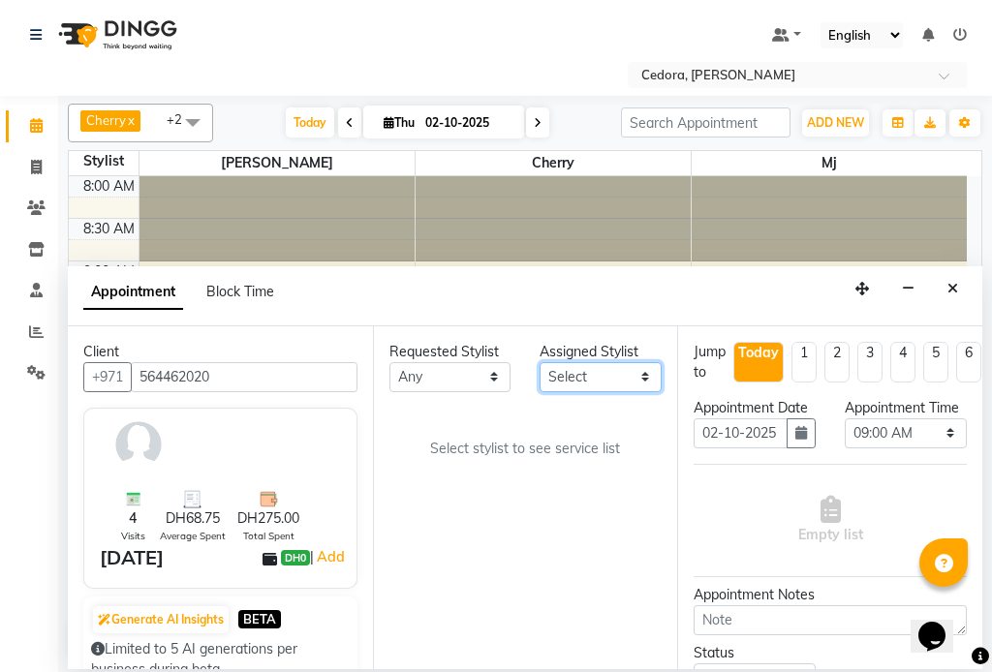
click at [627, 379] on select "Select [PERSON_NAME] [PERSON_NAME] [PERSON_NAME] [PERSON_NAME]" at bounding box center [601, 377] width 122 height 30
select select "34803"
click at [540, 362] on select "Select [PERSON_NAME] [PERSON_NAME] [PERSON_NAME] [PERSON_NAME]" at bounding box center [601, 377] width 122 height 30
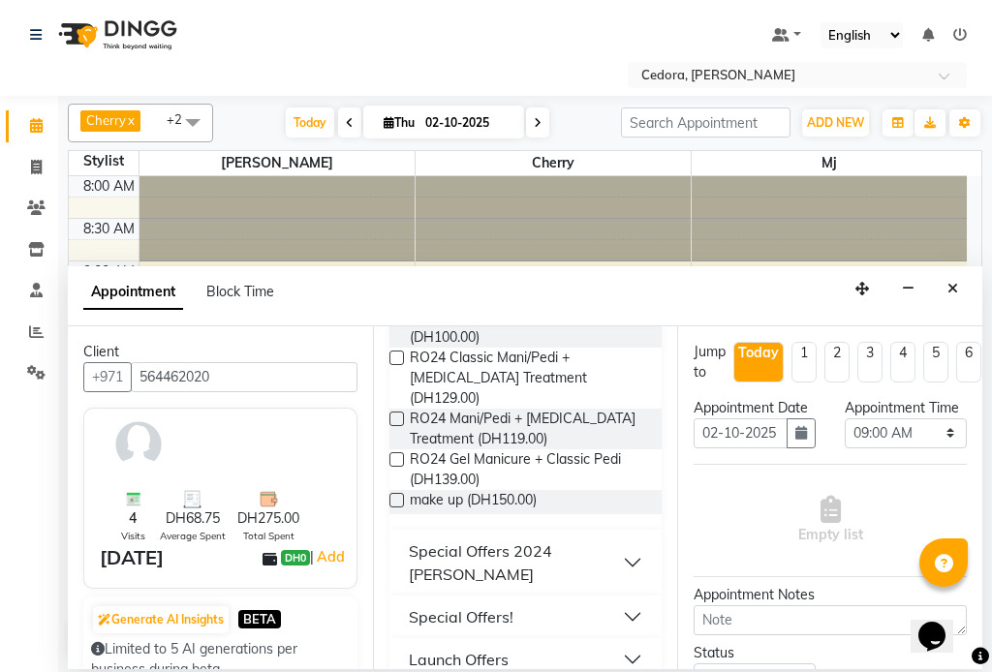
scroll to position [830, 0]
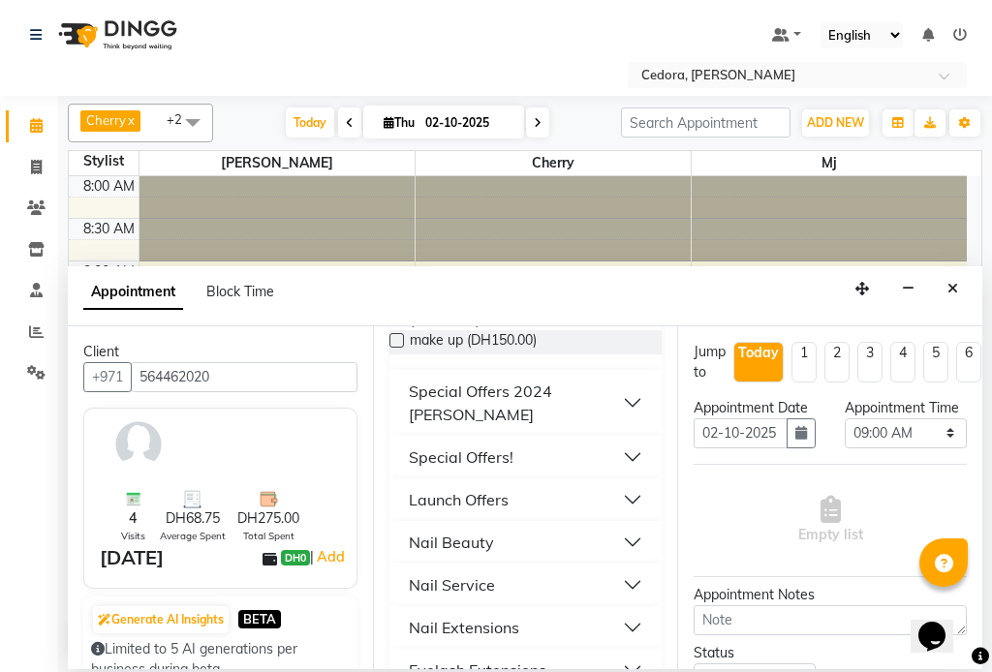
click at [422, 574] on div "Nail Service" at bounding box center [452, 585] width 86 height 23
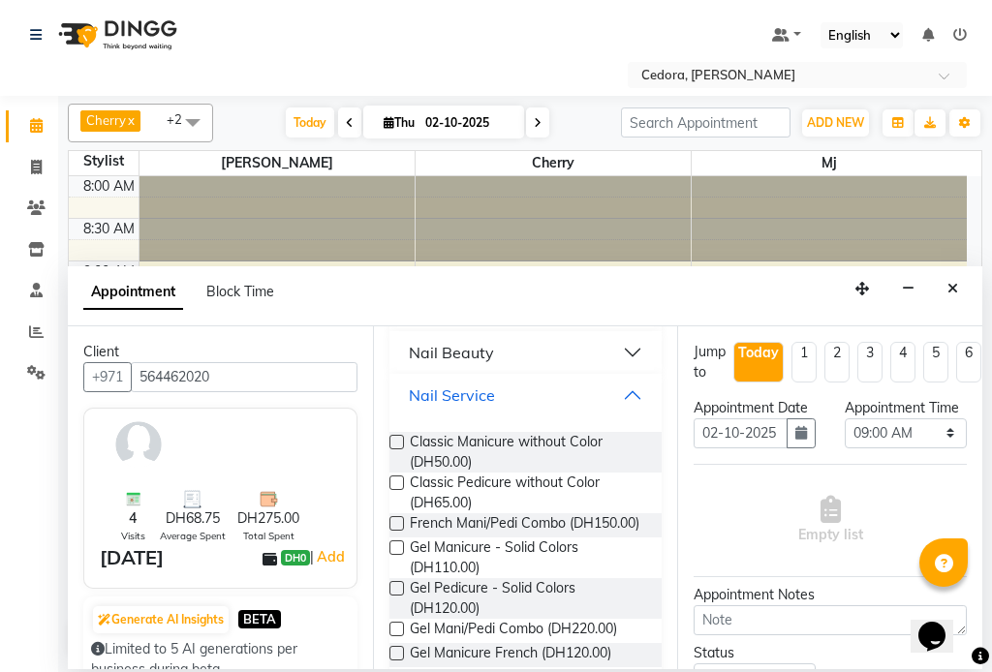
scroll to position [1018, 0]
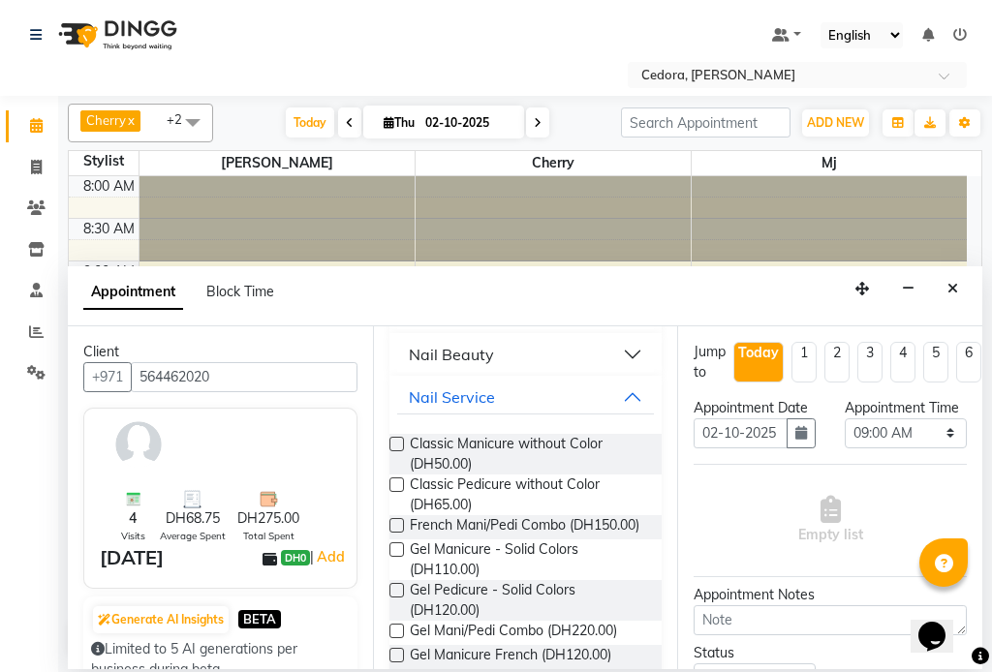
click at [396, 478] on label at bounding box center [397, 485] width 15 height 15
click at [396, 481] on input "checkbox" at bounding box center [396, 487] width 13 height 13
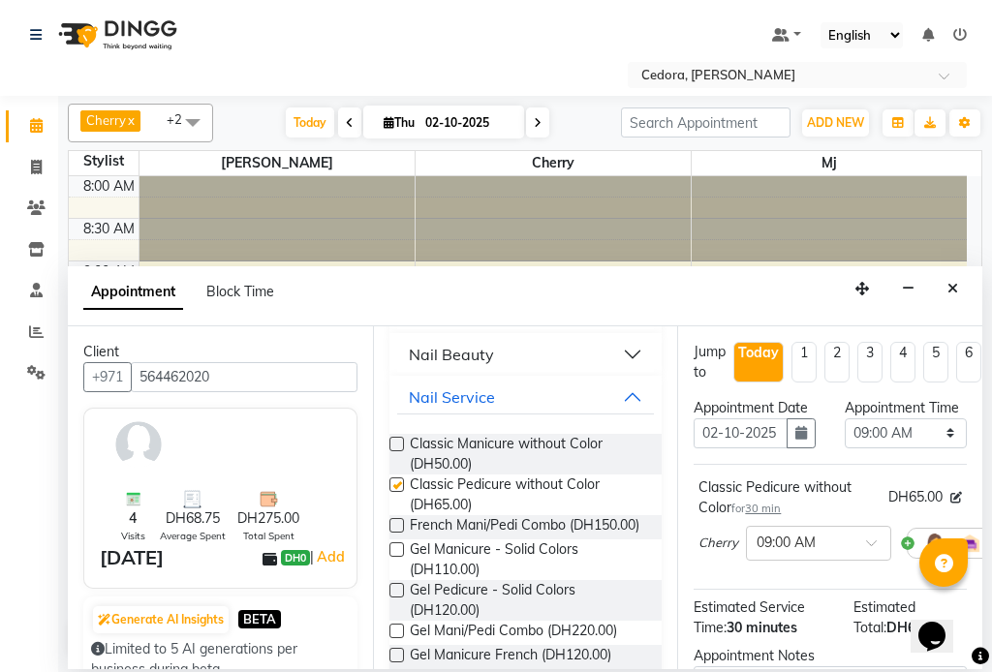
checkbox input "false"
click at [923, 449] on select "Select 09:00 AM 09:15 AM 09:30 AM 09:45 AM 10:00 AM 10:15 AM 10:30 AM 10:45 AM …" at bounding box center [906, 434] width 122 height 30
click at [833, 179] on div at bounding box center [830, 218] width 276 height 85
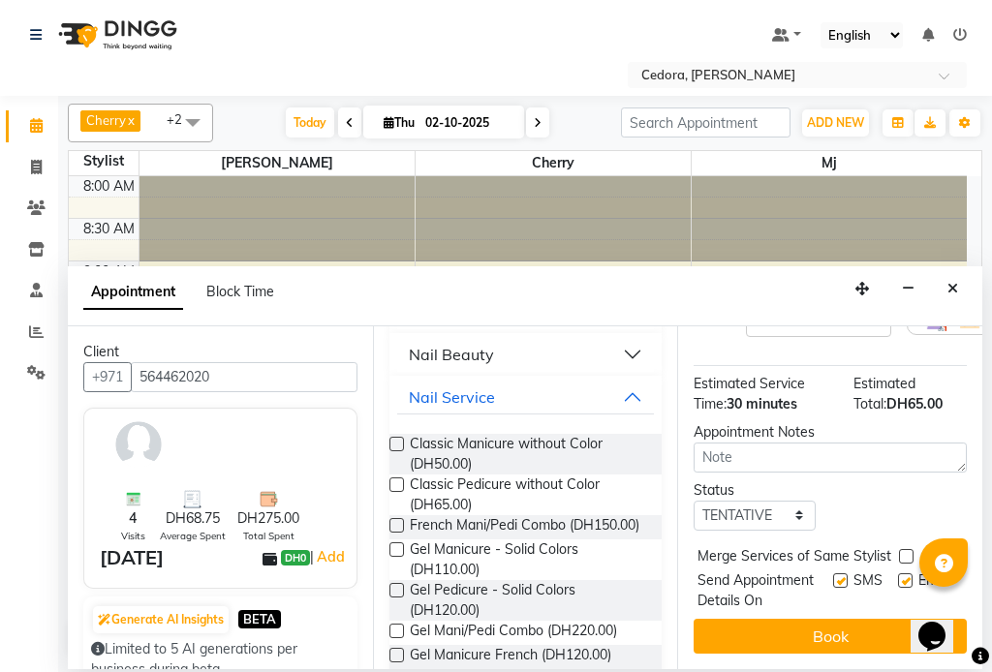
click at [906, 549] on label at bounding box center [906, 556] width 15 height 15
click at [906, 552] on input "checkbox" at bounding box center [905, 558] width 13 height 13
checkbox input "true"
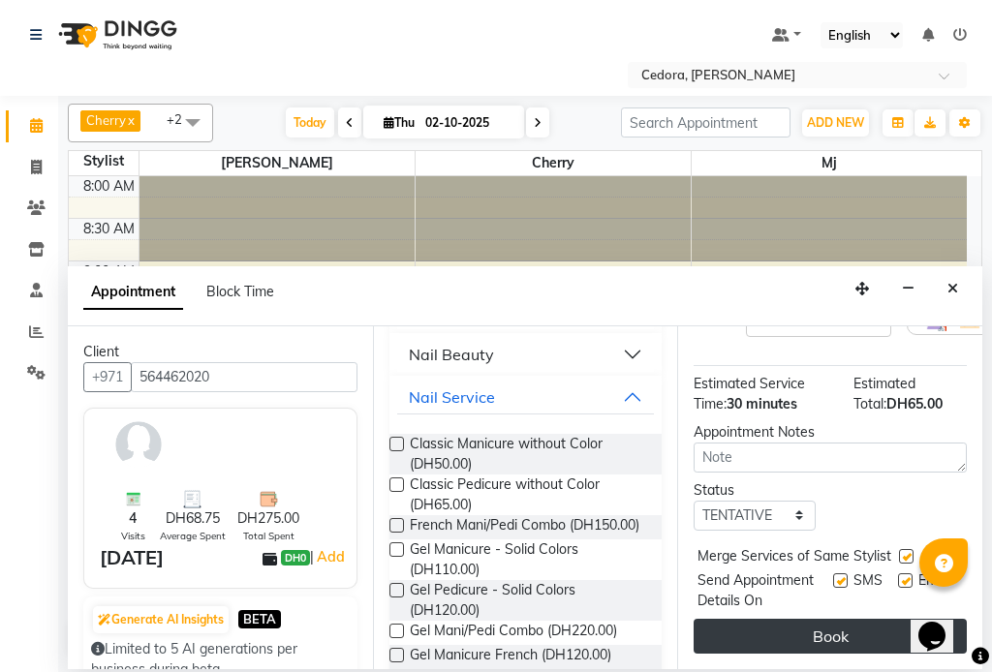
click at [883, 619] on button "Book" at bounding box center [830, 636] width 273 height 35
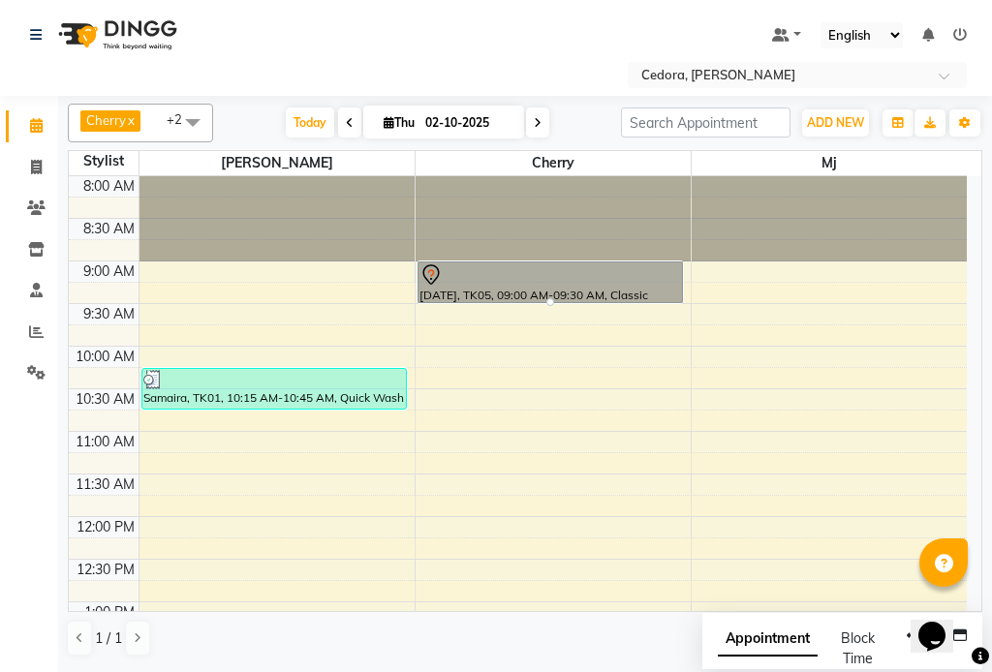
click at [550, 305] on div at bounding box center [551, 302] width 8 height 8
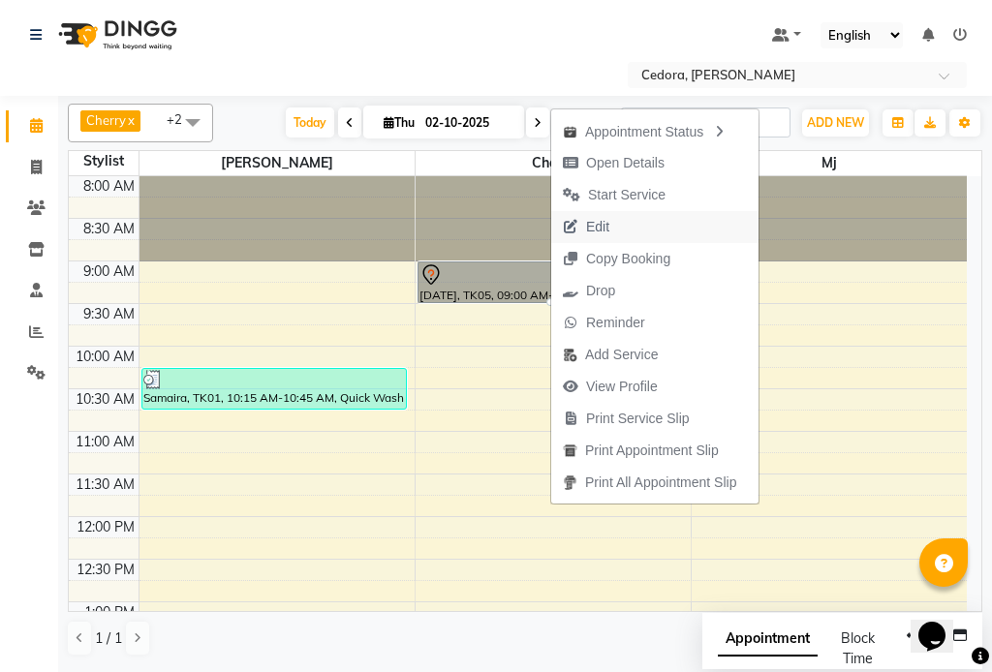
click at [587, 226] on span "Edit" at bounding box center [597, 227] width 23 height 20
select select "tentative"
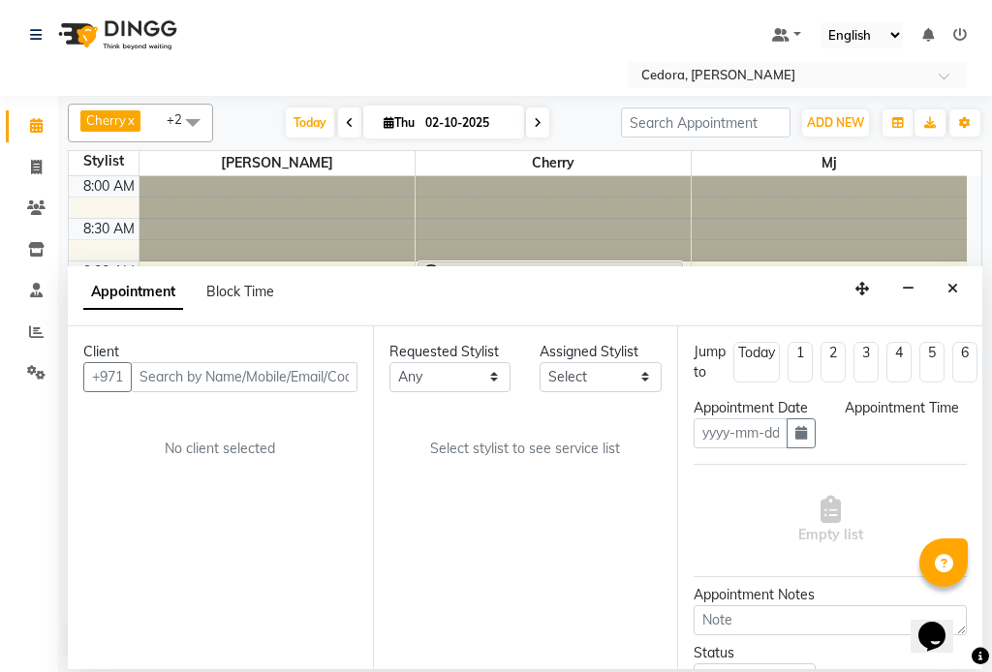
type input "02-10-2025"
select select "540"
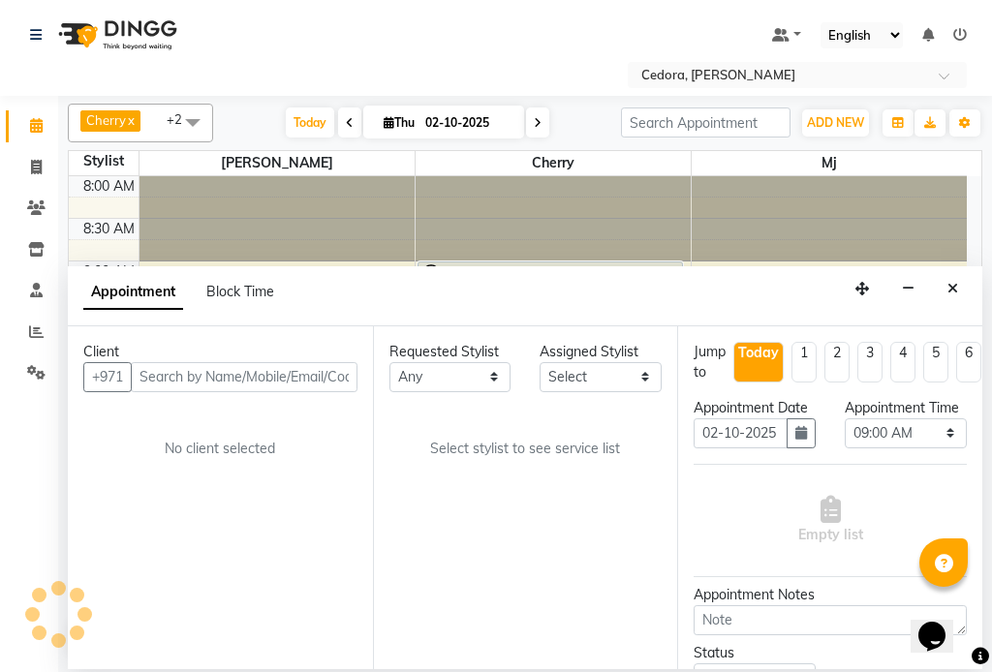
select select "34803"
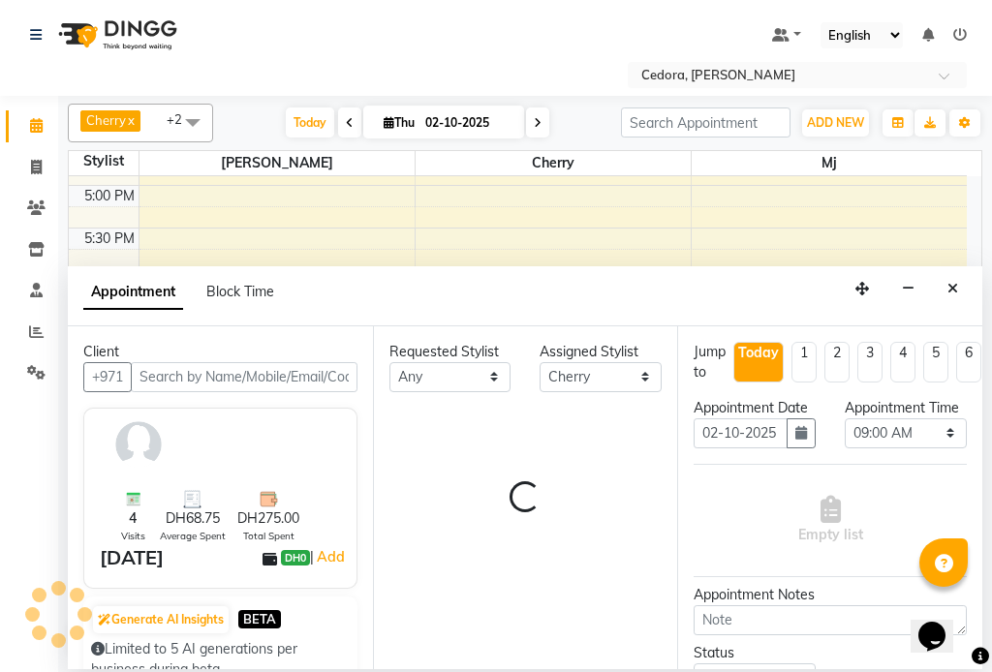
select select "2279"
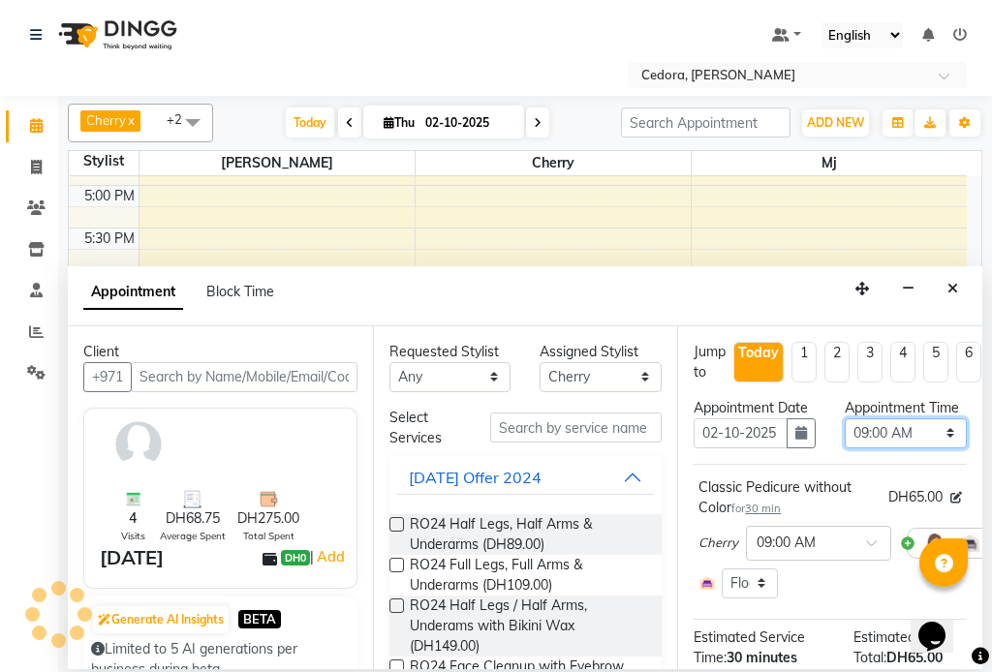
click at [931, 449] on select "Select 09:00 AM 09:15 AM 09:30 AM 09:45 AM 10:00 AM 10:15 AM 10:30 AM 10:45 AM …" at bounding box center [906, 434] width 122 height 30
select select "1125"
click at [845, 438] on select "Select 09:00 AM 09:15 AM 09:30 AM 09:45 AM 10:00 AM 10:15 AM 10:30 AM 10:45 AM …" at bounding box center [906, 434] width 122 height 30
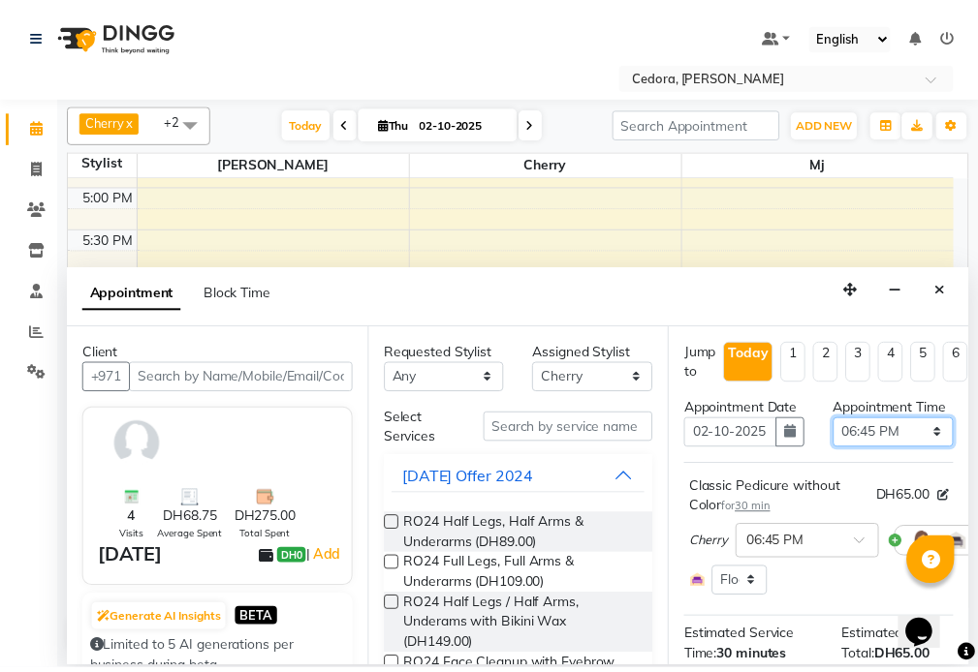
scroll to position [216, 0]
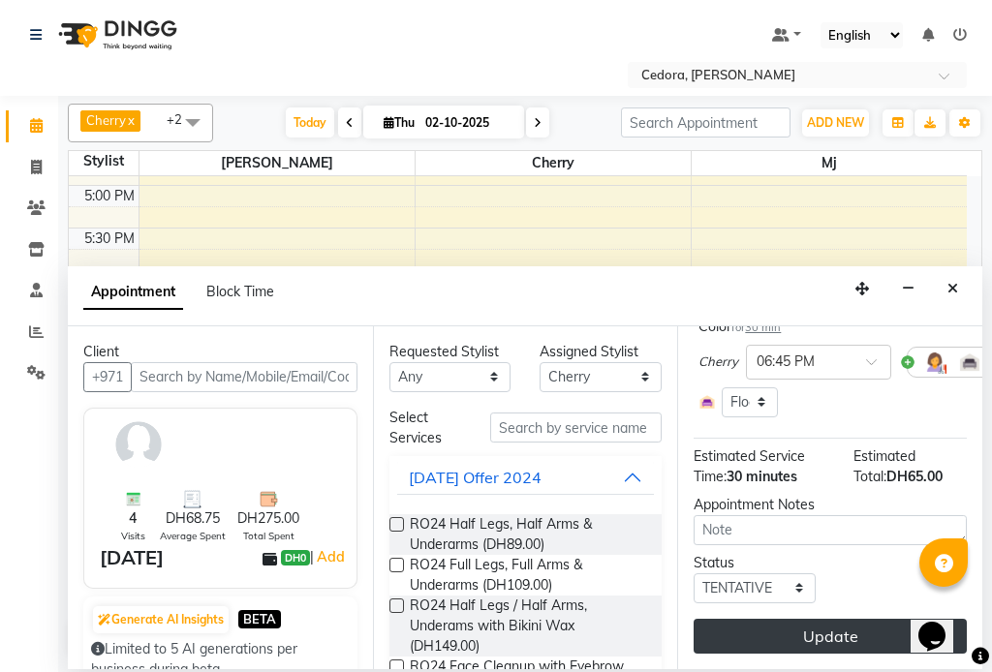
click at [872, 629] on button "Update" at bounding box center [830, 636] width 273 height 35
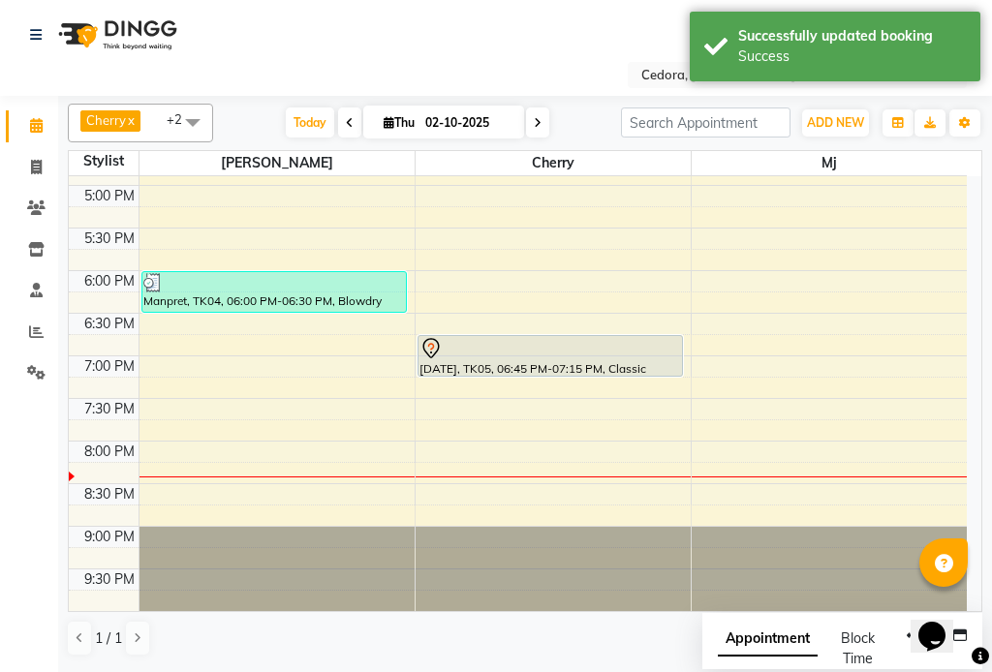
click at [528, 352] on div at bounding box center [551, 348] width 263 height 23
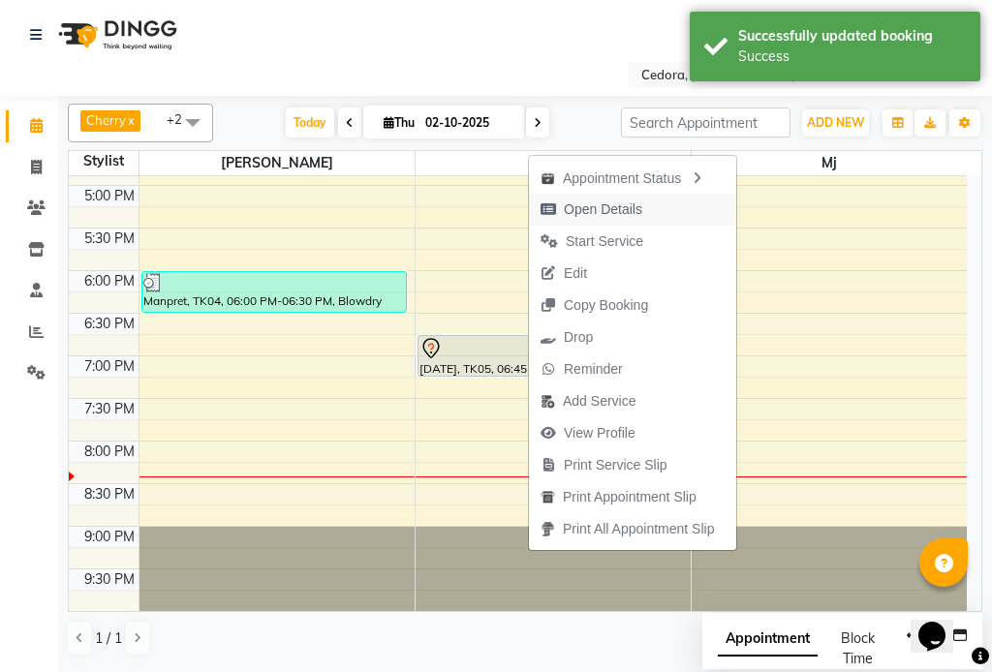
click at [562, 205] on span "Open Details" at bounding box center [591, 210] width 125 height 32
select select "7"
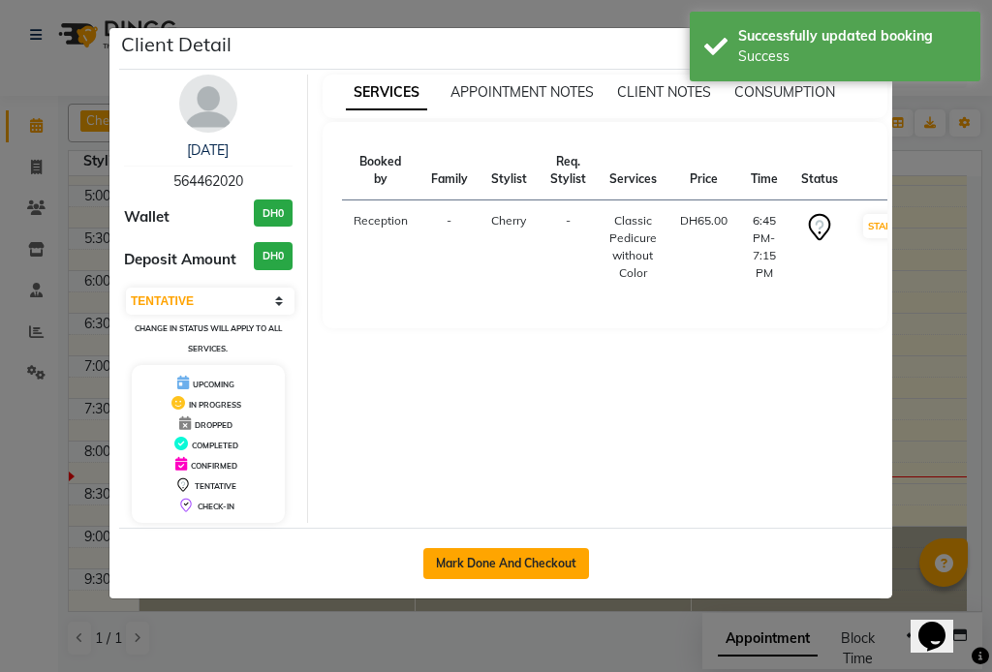
click at [562, 563] on button "Mark Done And Checkout" at bounding box center [506, 563] width 166 height 31
select select "service"
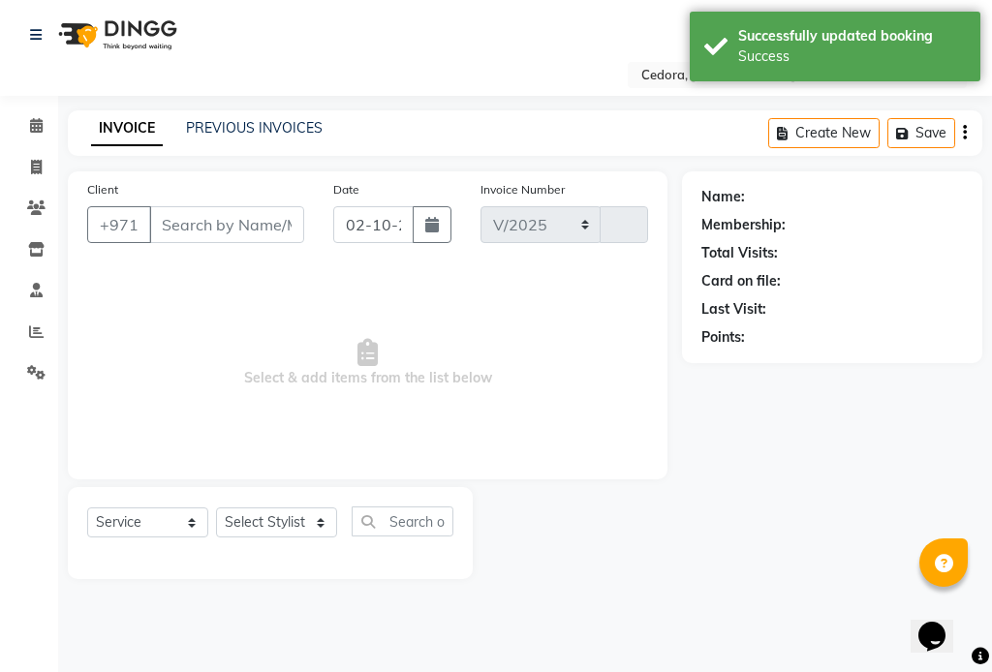
select select "5144"
type input "0797"
type input "564462020"
select select "34803"
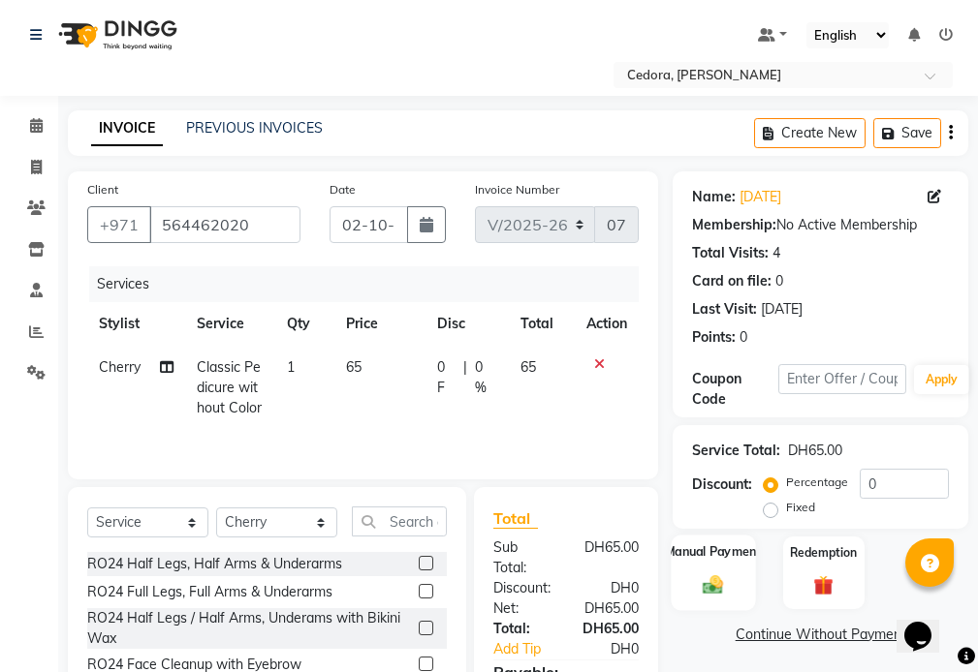
click at [681, 548] on label "Manual Payment" at bounding box center [713, 552] width 97 height 18
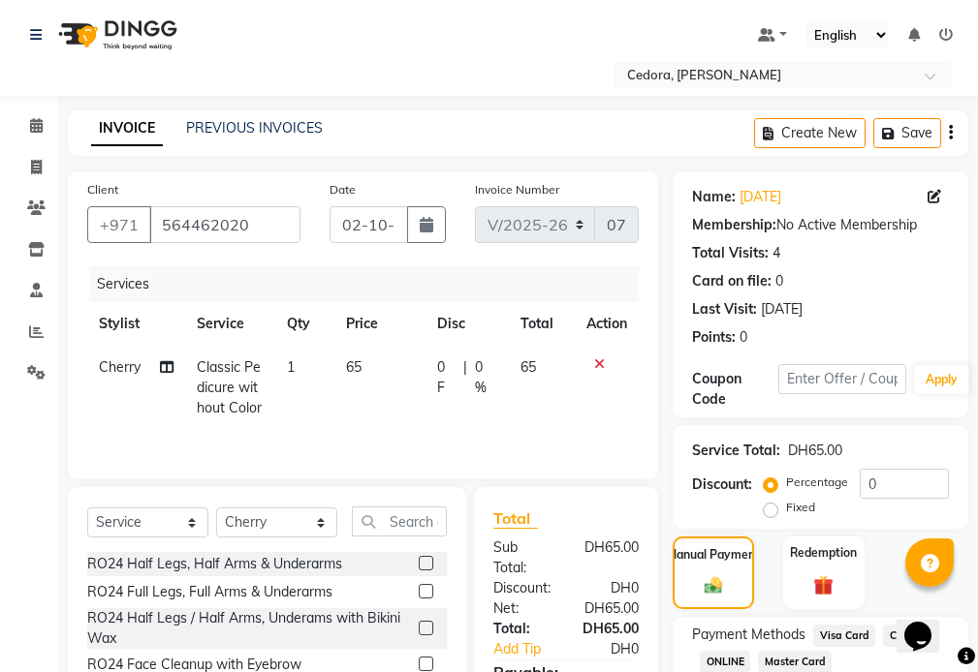
click at [854, 635] on span "Visa Card" at bounding box center [844, 636] width 62 height 22
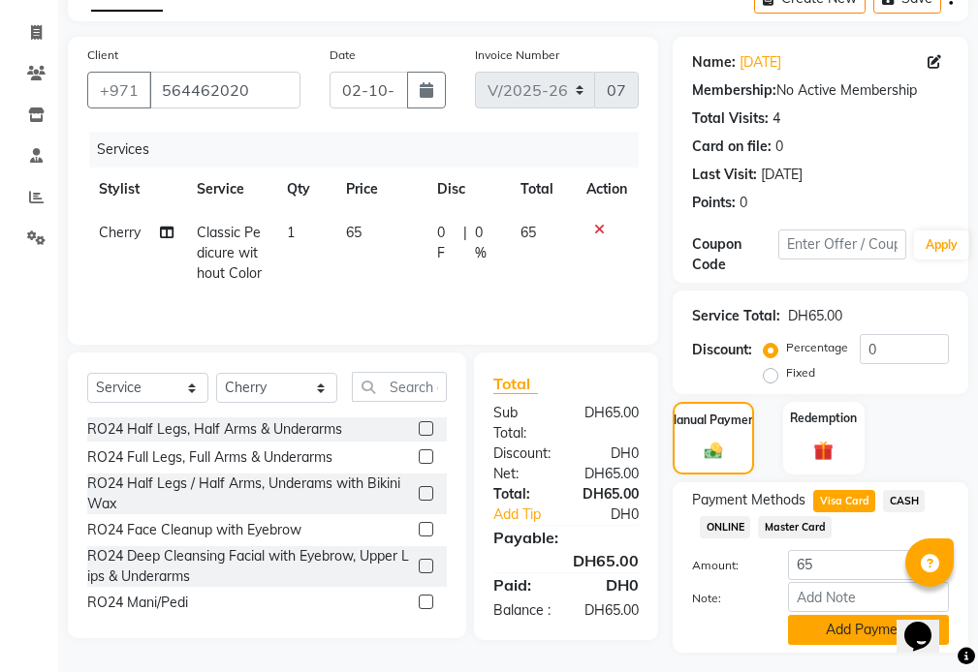
click at [862, 626] on button "Add Payment" at bounding box center [868, 630] width 161 height 30
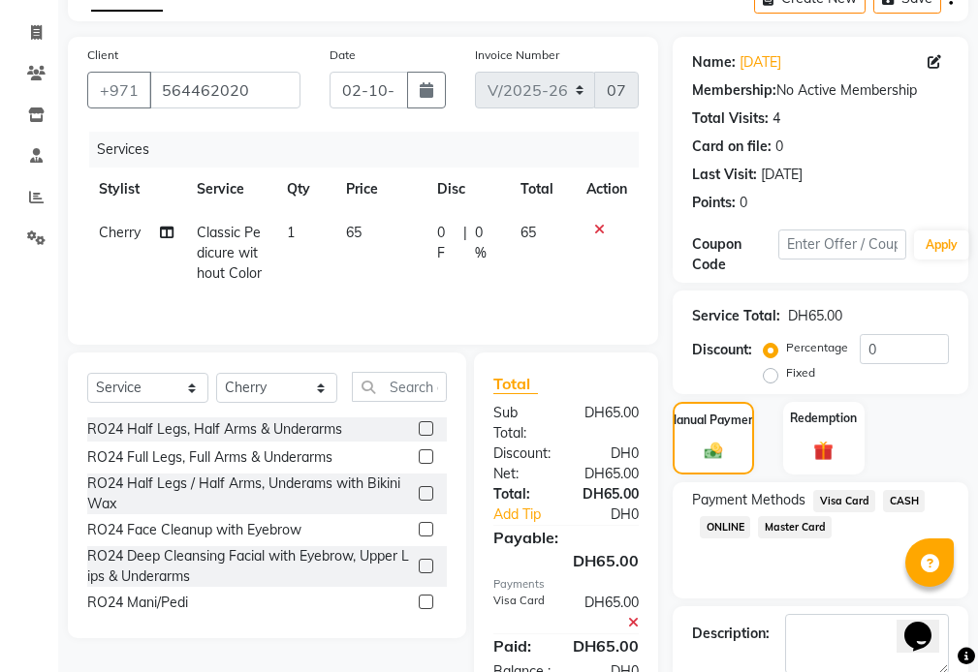
scroll to position [239, 0]
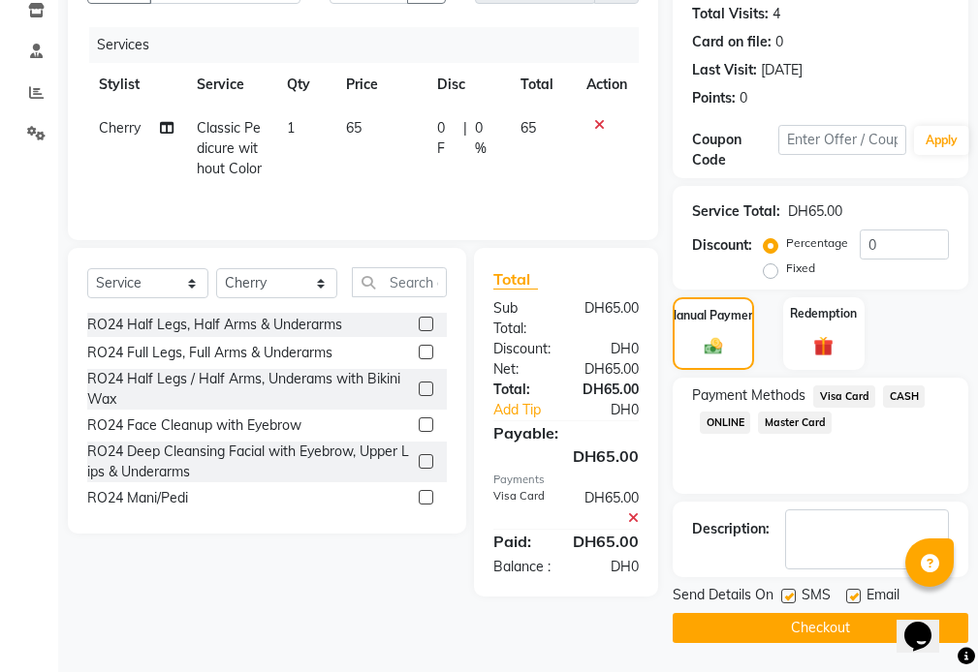
click at [812, 630] on button "Checkout" at bounding box center [820, 628] width 296 height 30
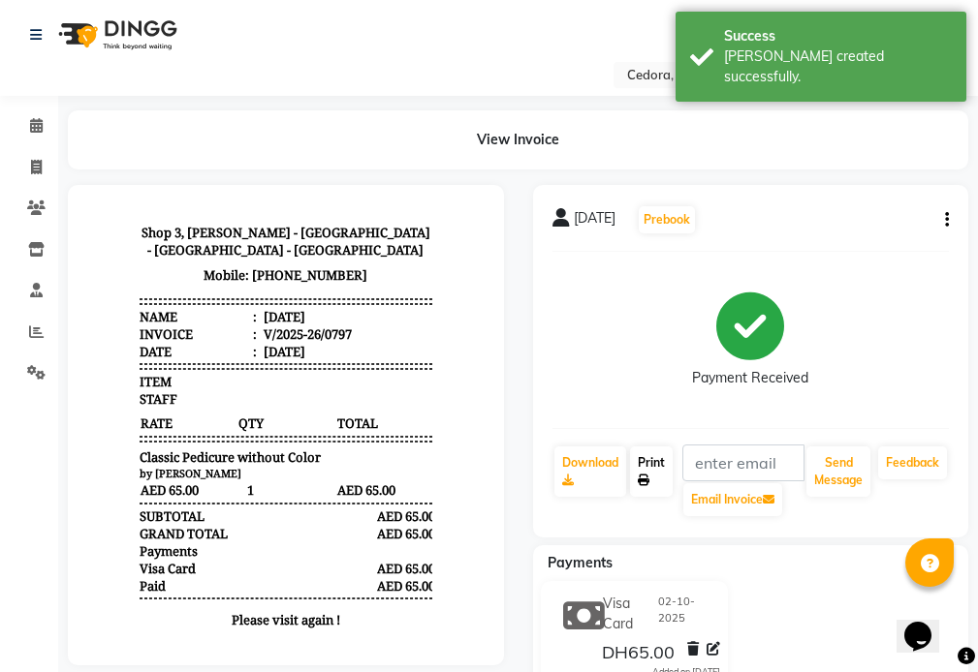
click at [643, 480] on icon at bounding box center [644, 481] width 12 height 12
